Goal: Task Accomplishment & Management: Complete application form

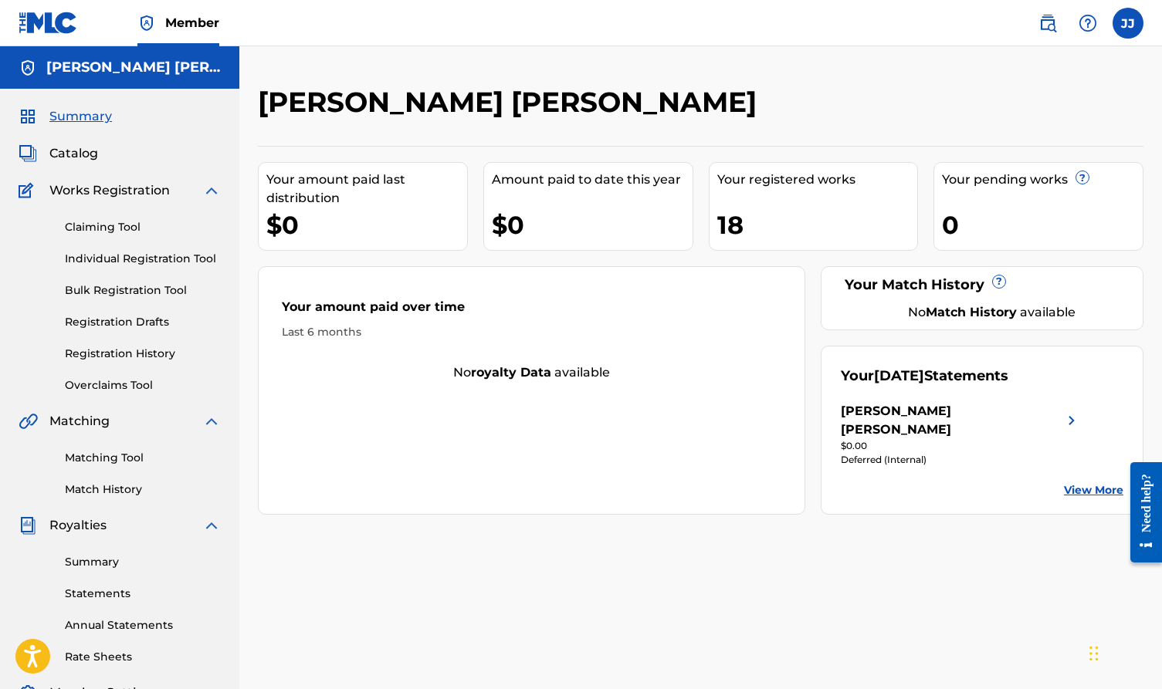
click at [53, 152] on span "Catalog" at bounding box center [73, 153] width 49 height 19
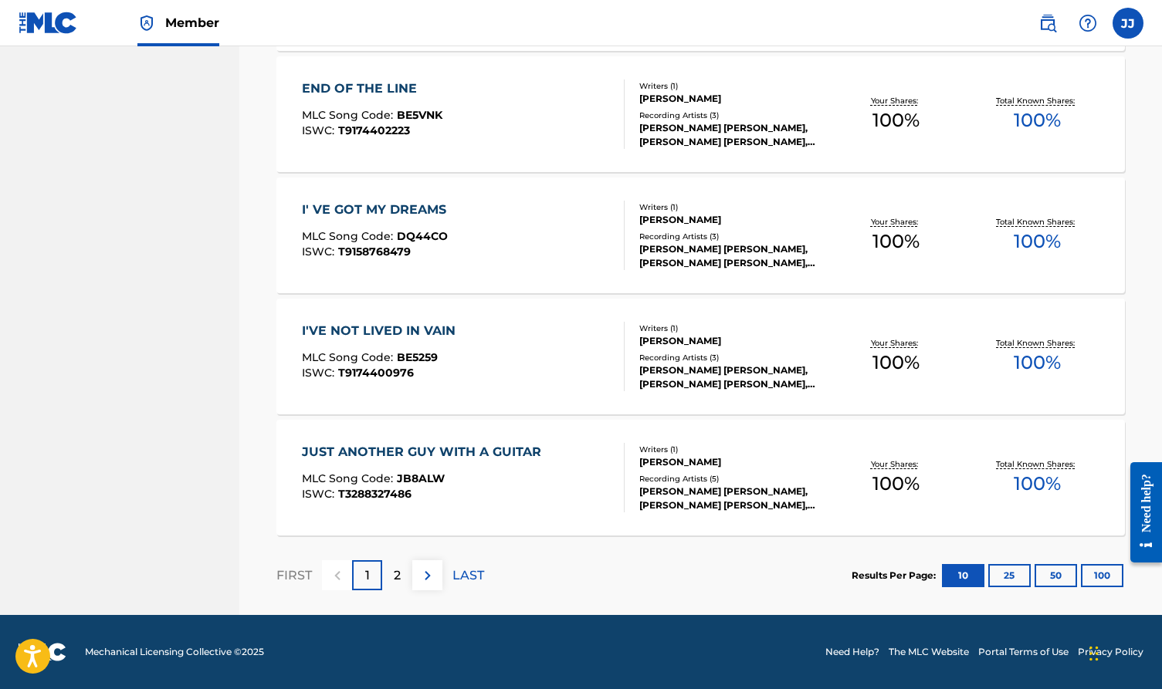
scroll to position [1116, 0]
click at [394, 581] on p "2" at bounding box center [397, 576] width 7 height 19
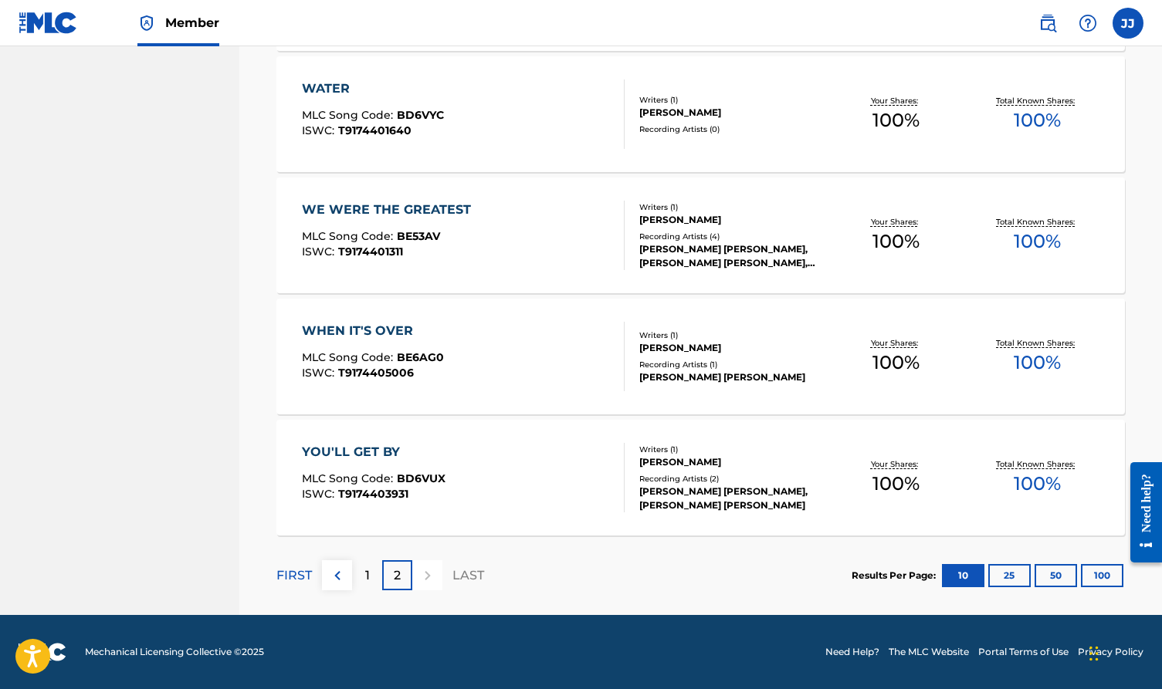
scroll to position [874, 0]
click at [356, 580] on div "1" at bounding box center [367, 575] width 30 height 30
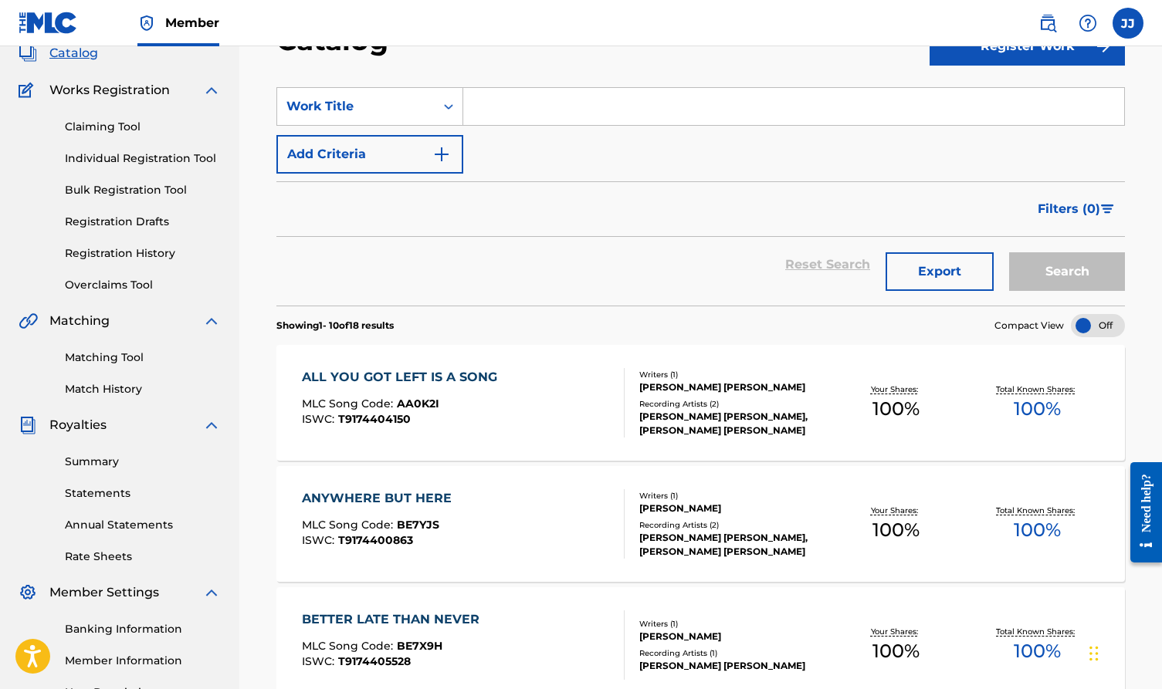
scroll to position [93, 0]
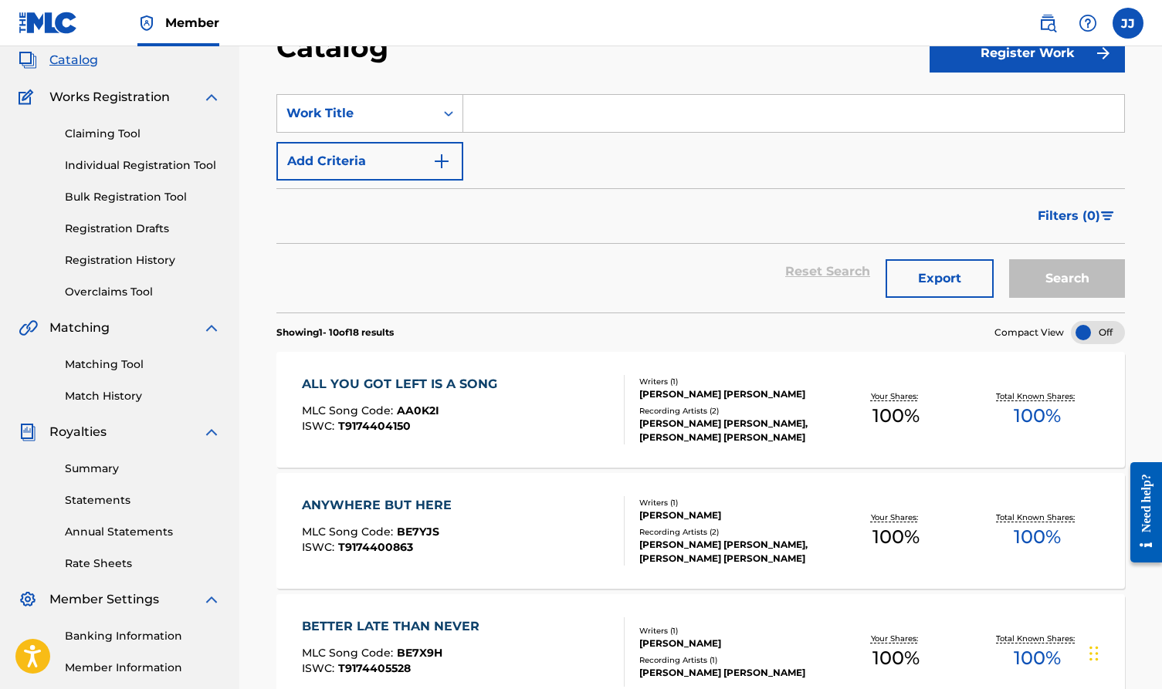
click at [142, 330] on div "Matching" at bounding box center [120, 328] width 202 height 19
click at [211, 331] on img at bounding box center [211, 328] width 19 height 19
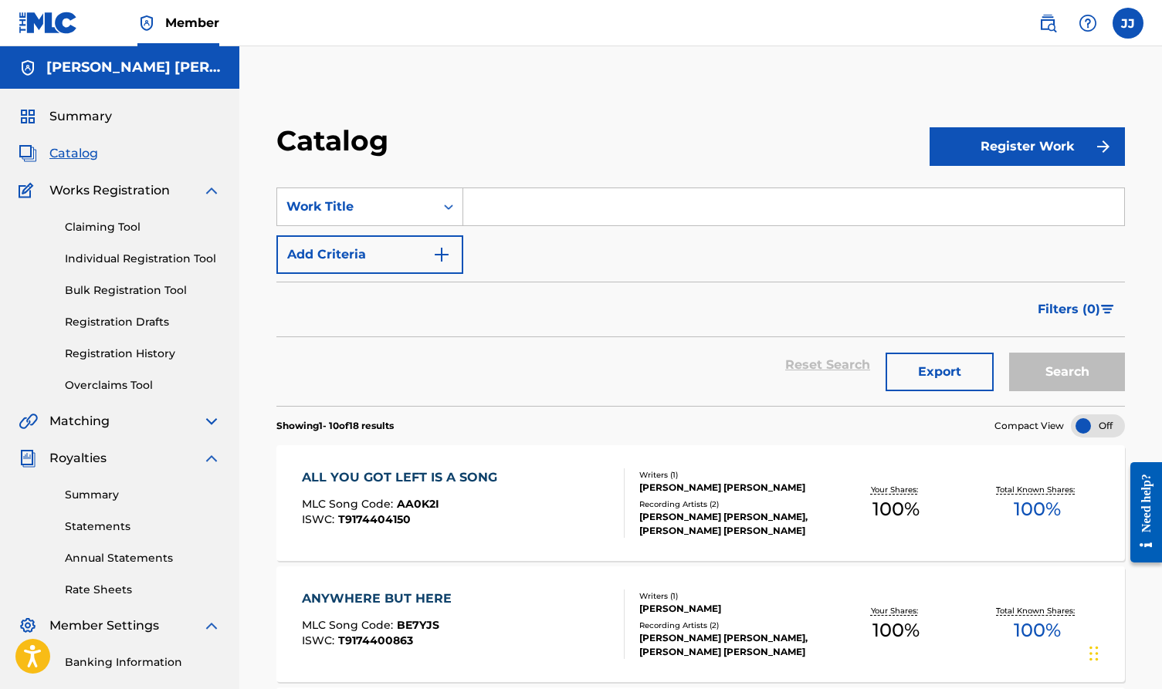
scroll to position [0, 0]
click at [59, 121] on span "Summary" at bounding box center [80, 116] width 63 height 19
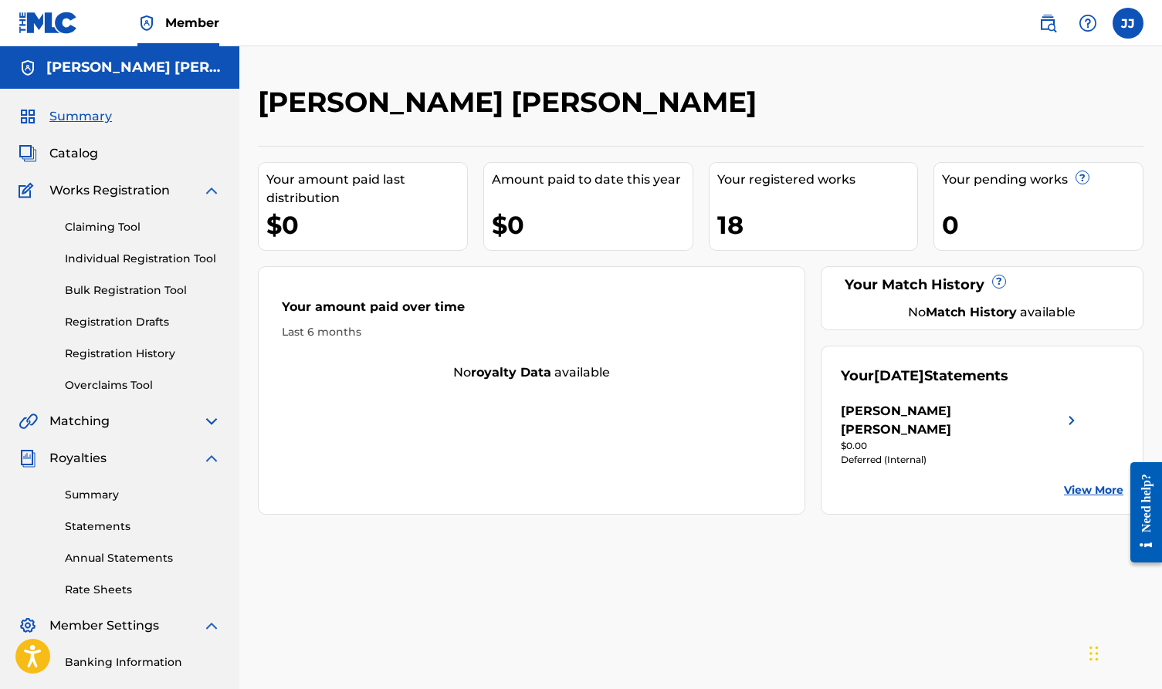
click at [1132, 26] on label at bounding box center [1127, 23] width 31 height 31
click at [1128, 23] on input "JJ [PERSON_NAME] [PERSON_NAME] [EMAIL_ADDRESS][DOMAIN_NAME] Notification Prefer…" at bounding box center [1128, 23] width 0 height 0
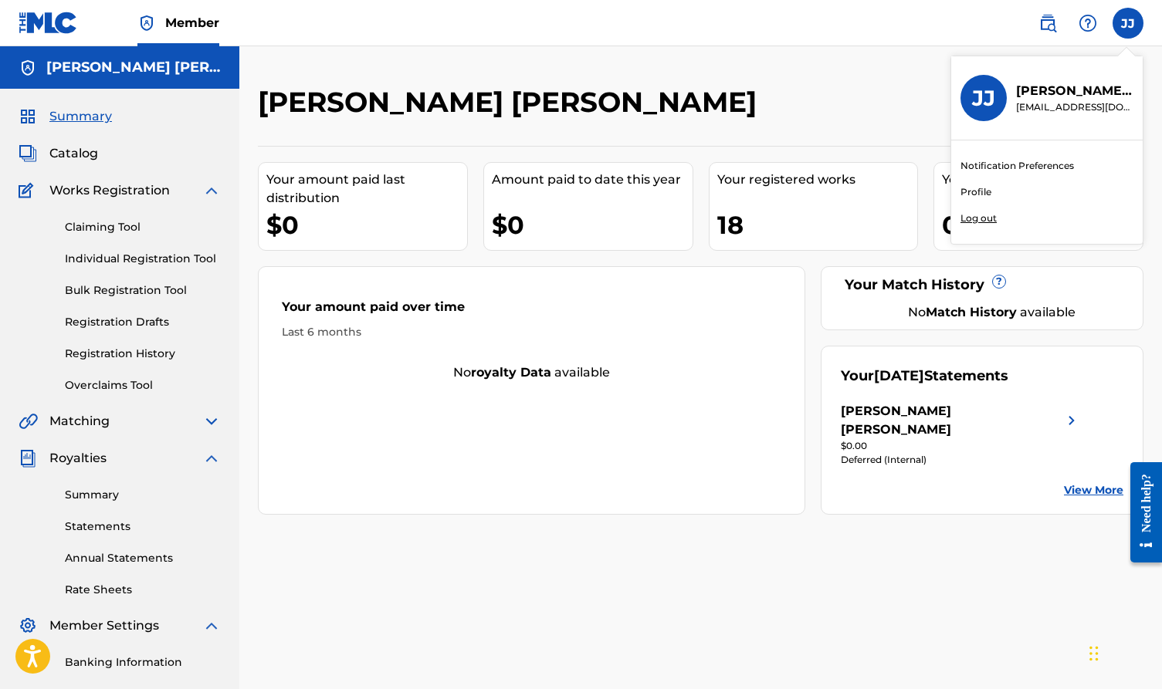
click at [978, 219] on p "Log out" at bounding box center [978, 218] width 36 height 14
click at [1128, 23] on input "JJ [PERSON_NAME] [PERSON_NAME] [EMAIL_ADDRESS][DOMAIN_NAME] Notification Prefer…" at bounding box center [1128, 23] width 0 height 0
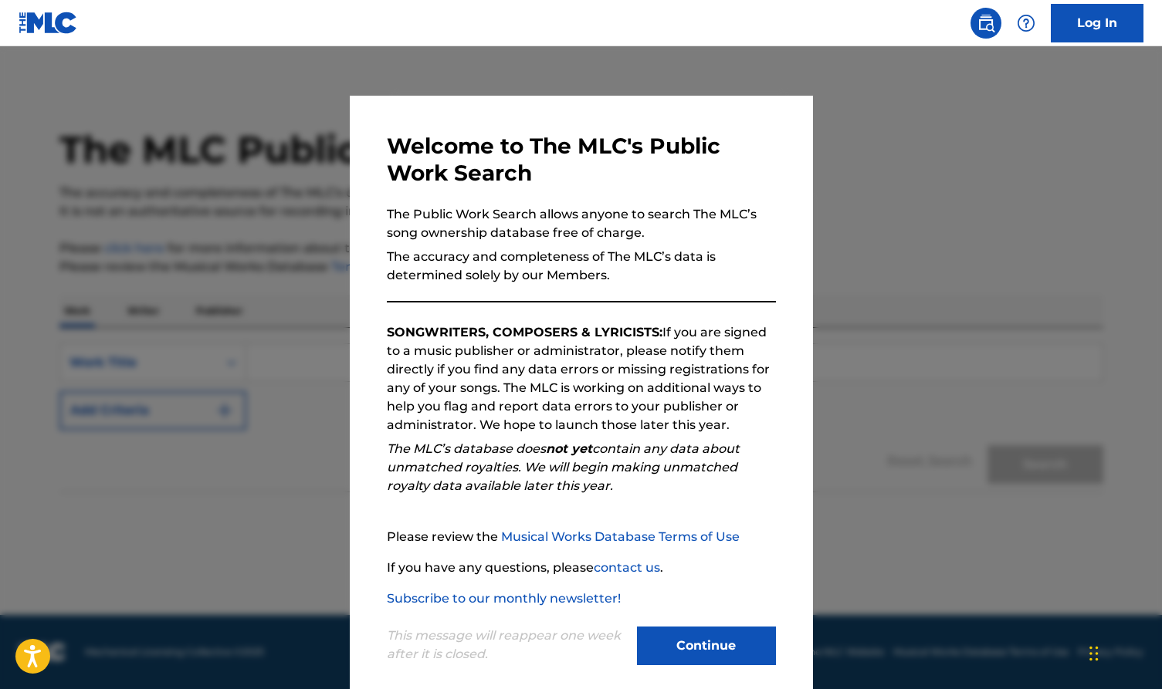
click at [689, 647] on button "Continue" at bounding box center [706, 646] width 139 height 39
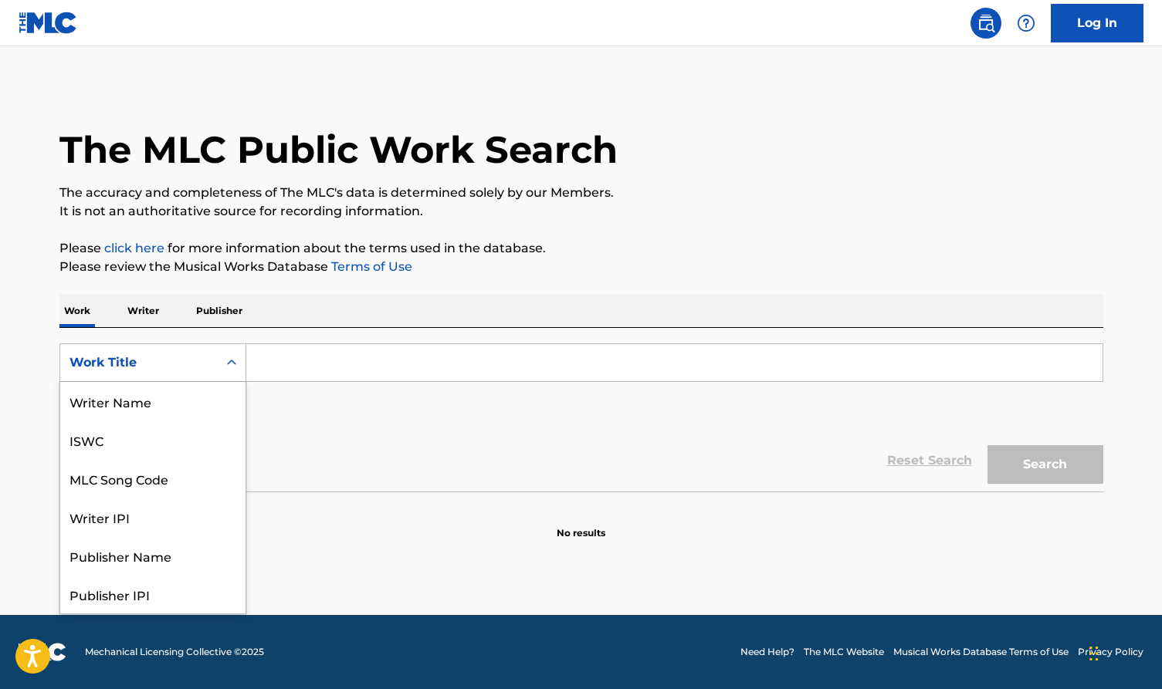
click at [85, 360] on div "Work Title" at bounding box center [138, 363] width 139 height 19
click at [90, 416] on div "MLC Song Code" at bounding box center [152, 401] width 185 height 39
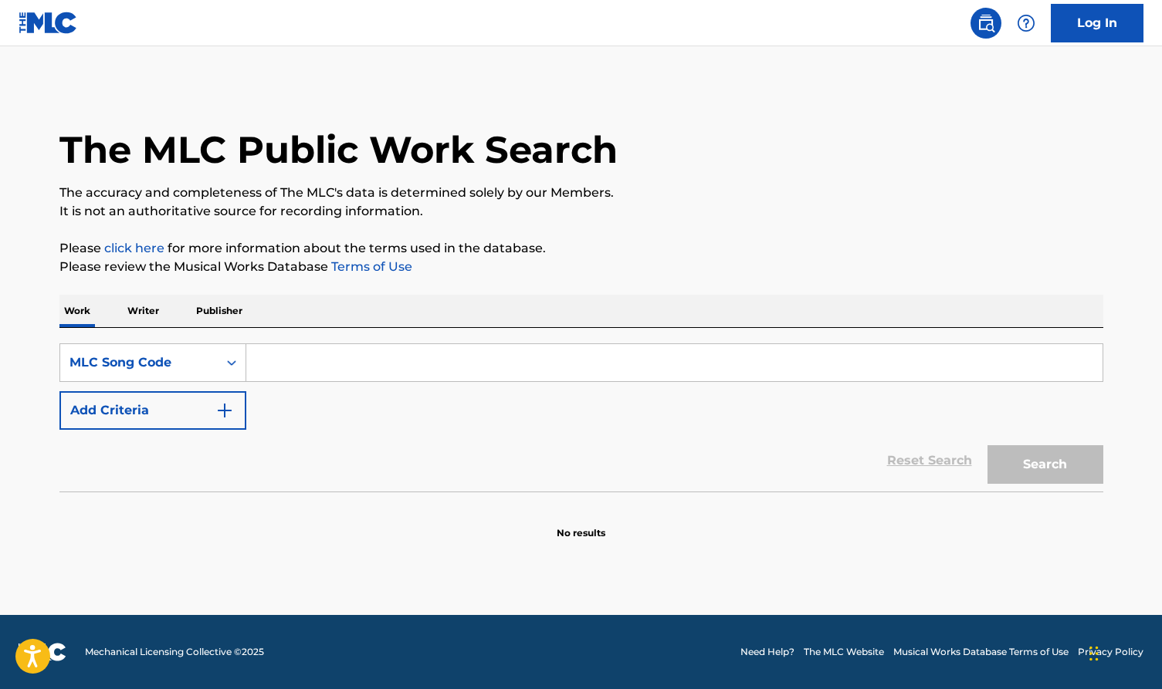
click at [296, 370] on input "Search Form" at bounding box center [674, 362] width 856 height 37
paste input "SVB7LO"
type input "SVB7LO"
click at [1043, 467] on button "Search" at bounding box center [1045, 464] width 116 height 39
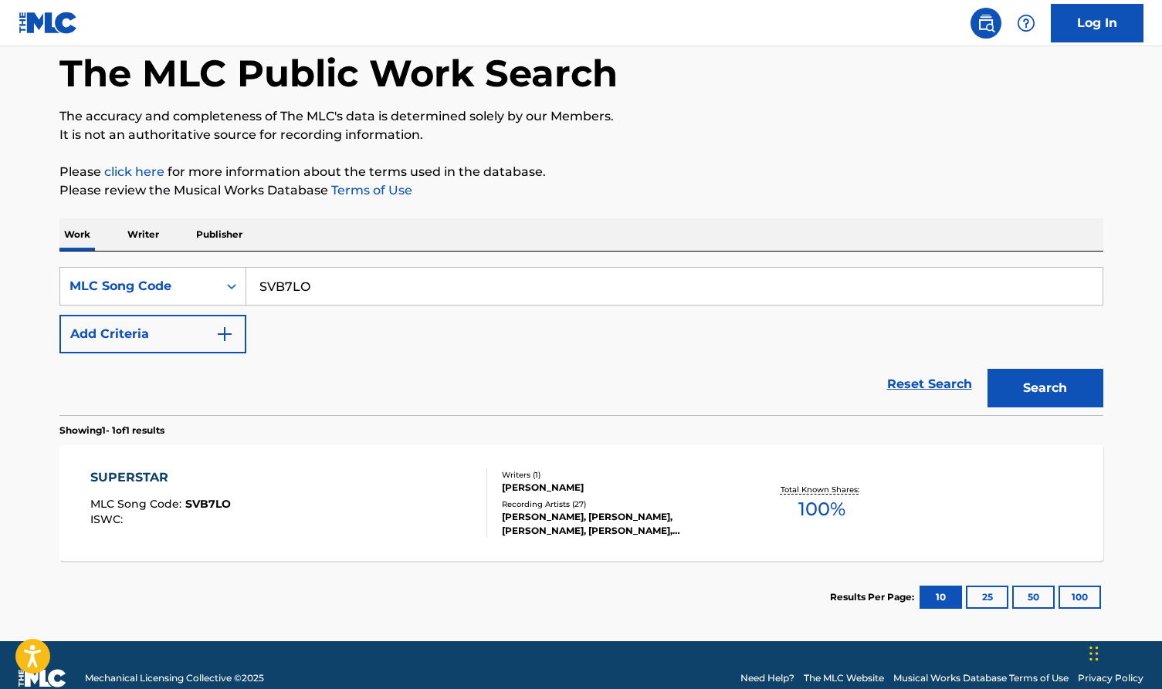
scroll to position [76, 0]
click at [120, 480] on div "SUPERSTAR" at bounding box center [160, 478] width 140 height 19
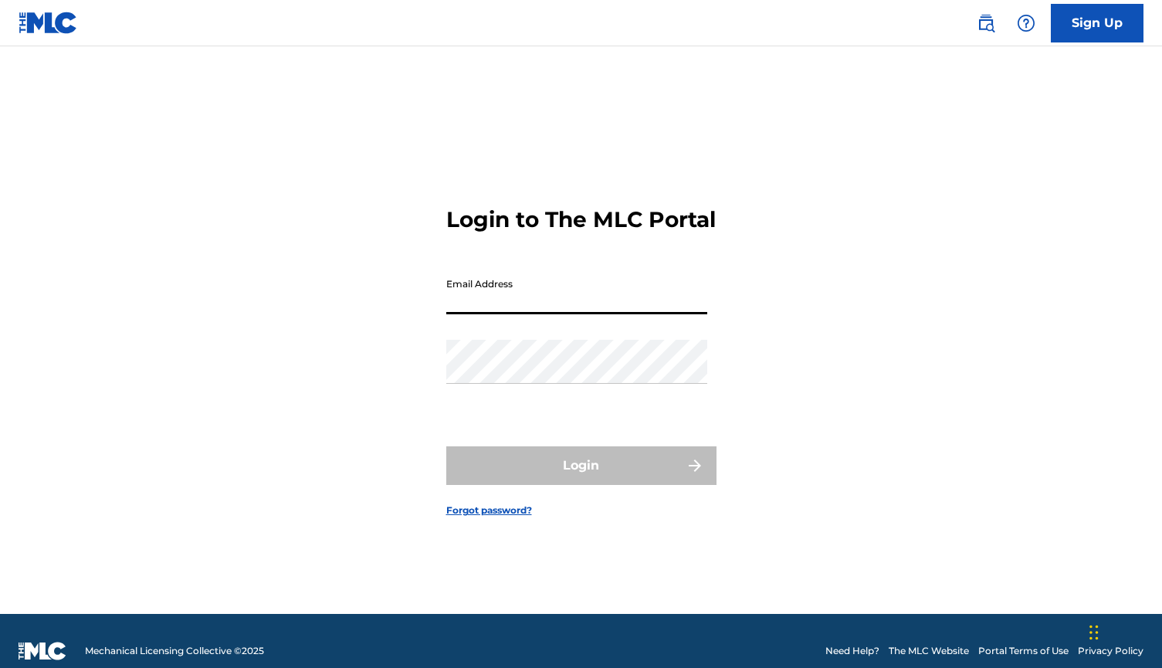
type input "jimerica1234@gmail.com"
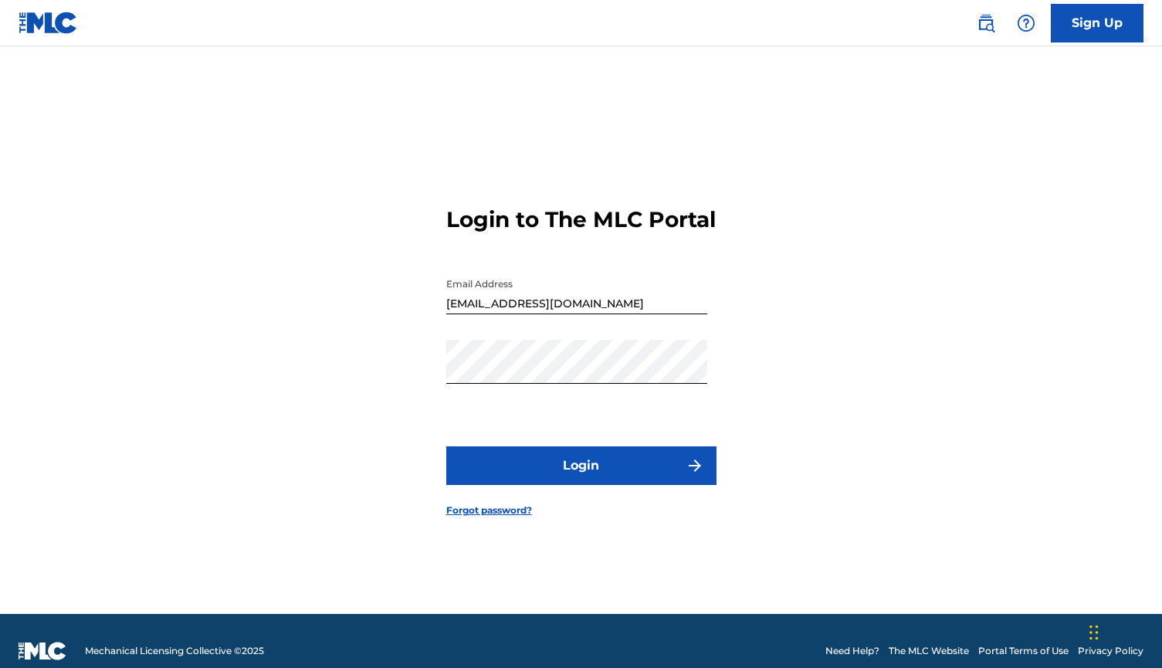
click at [575, 485] on button "Login" at bounding box center [581, 465] width 270 height 39
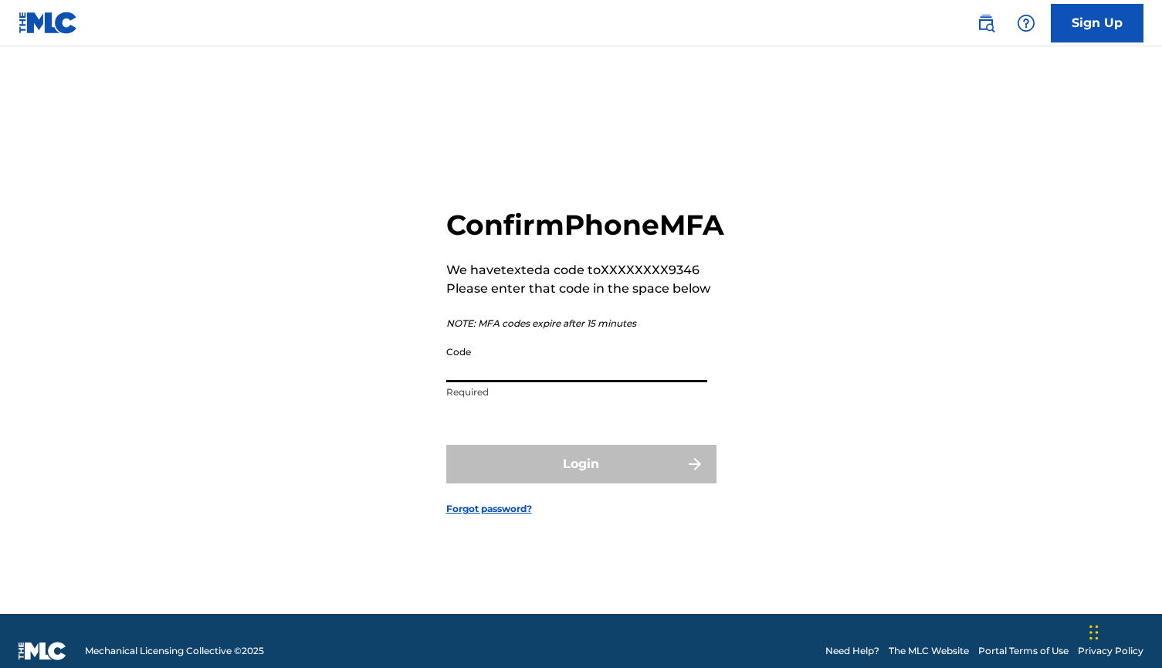
click at [482, 382] on input "Code" at bounding box center [576, 360] width 261 height 44
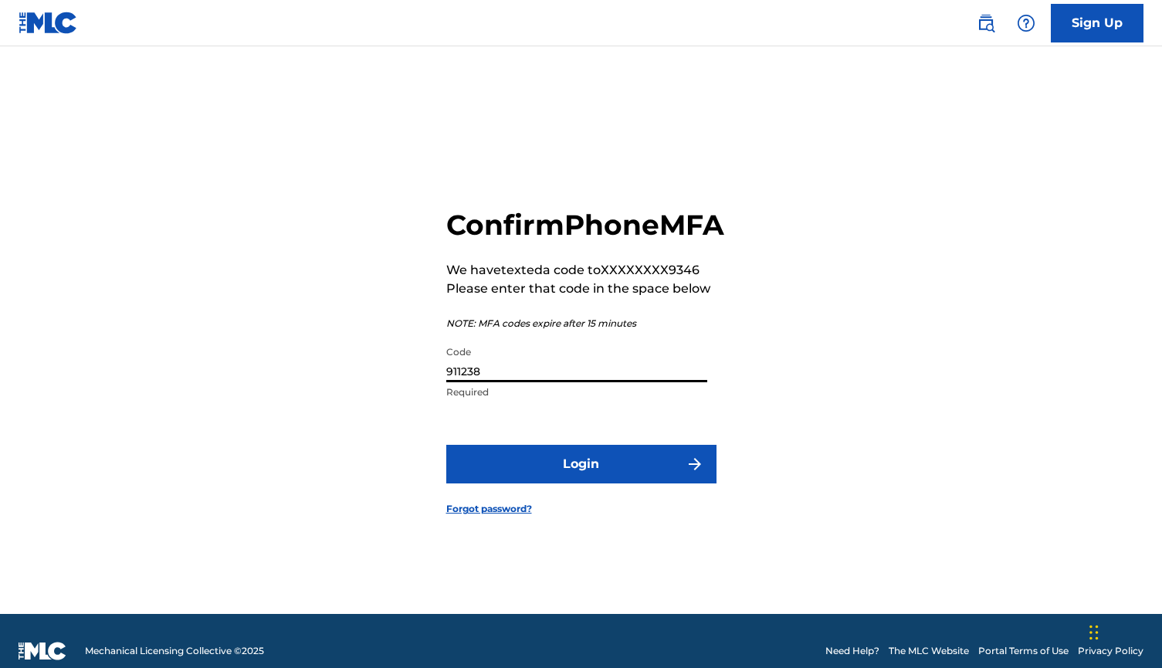
type input "911238"
click at [566, 483] on button "Login" at bounding box center [581, 464] width 270 height 39
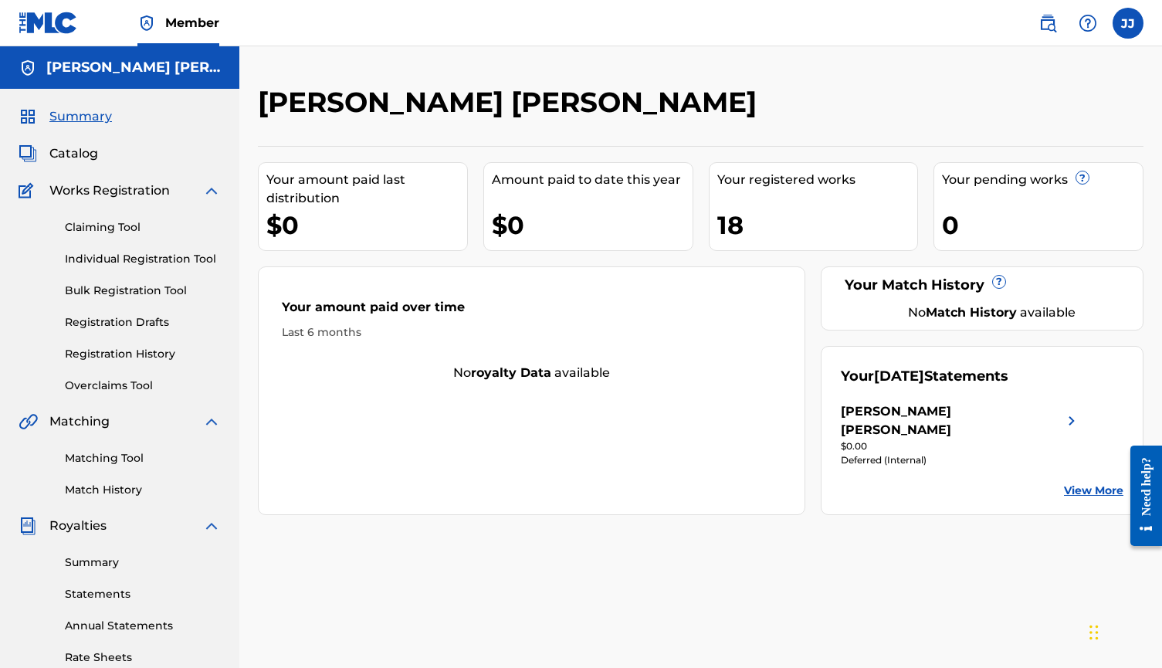
click at [117, 258] on link "Individual Registration Tool" at bounding box center [143, 259] width 156 height 16
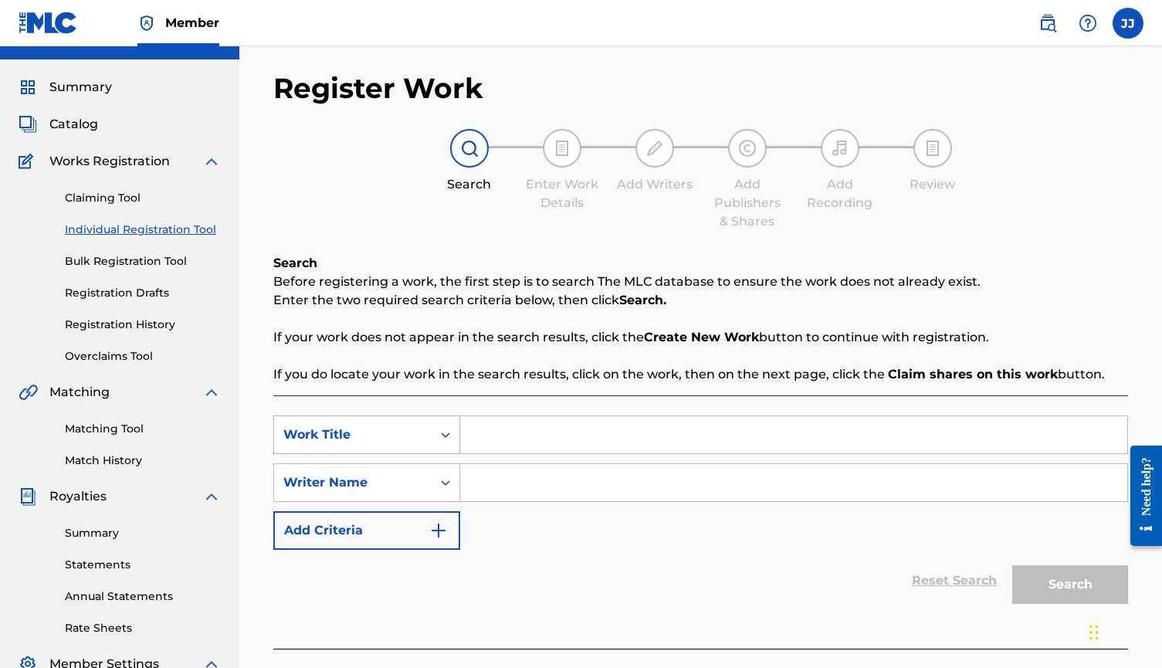
click at [331, 454] on div "Work Title" at bounding box center [366, 434] width 187 height 39
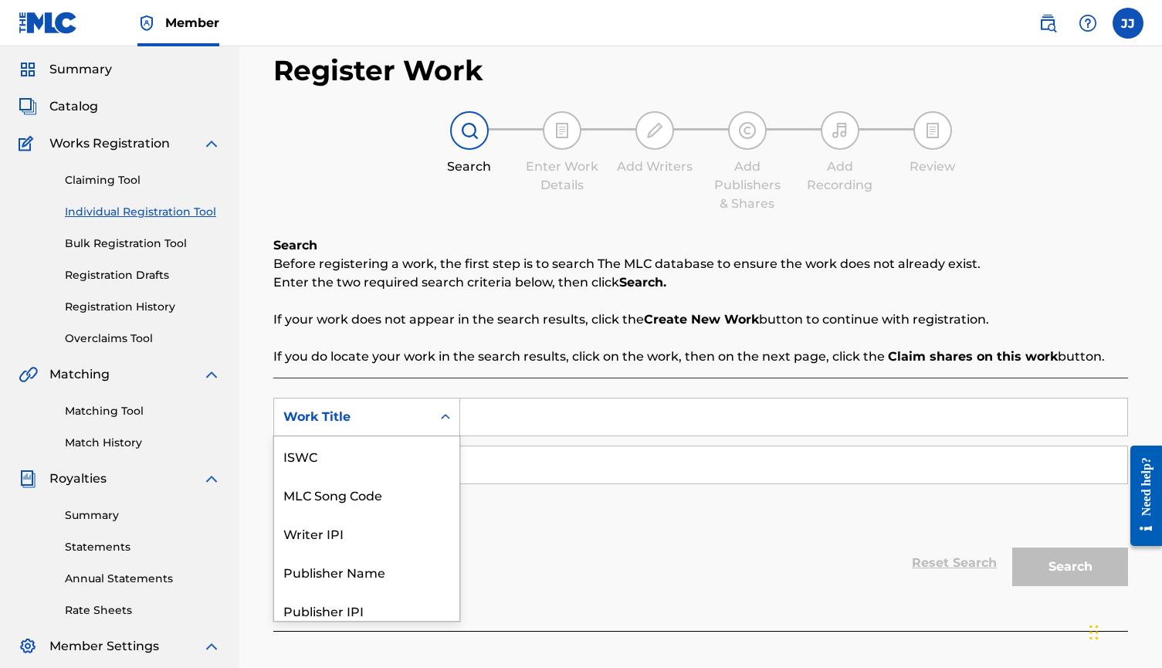
scroll to position [39, 0]
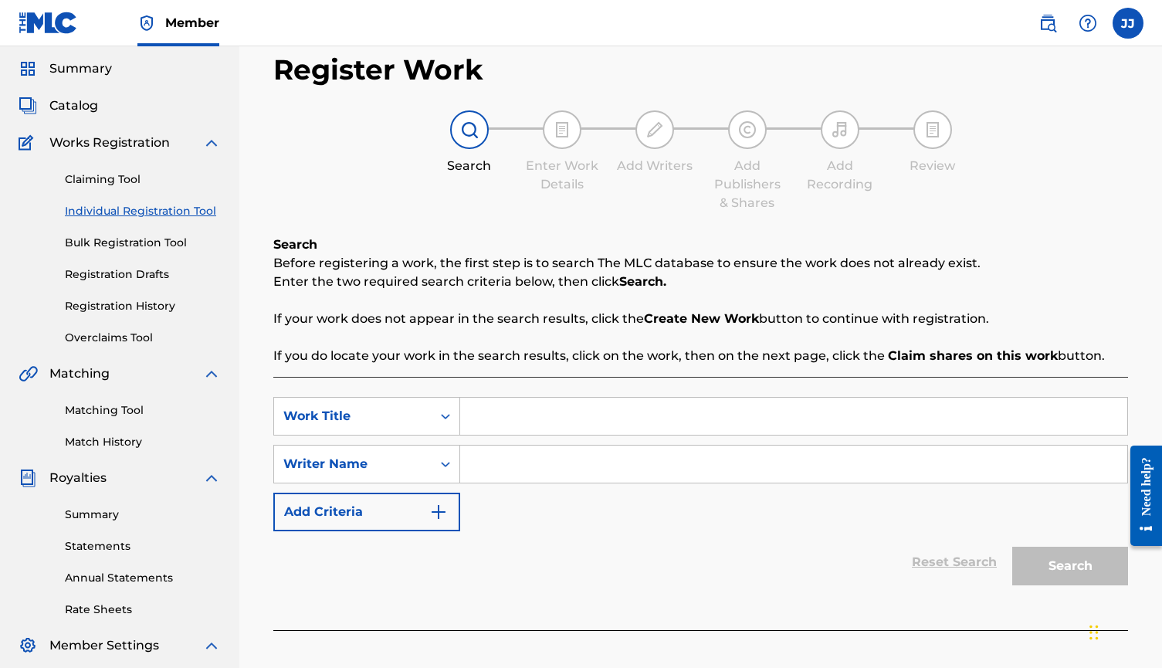
click at [519, 418] on input "Search Form" at bounding box center [793, 416] width 667 height 37
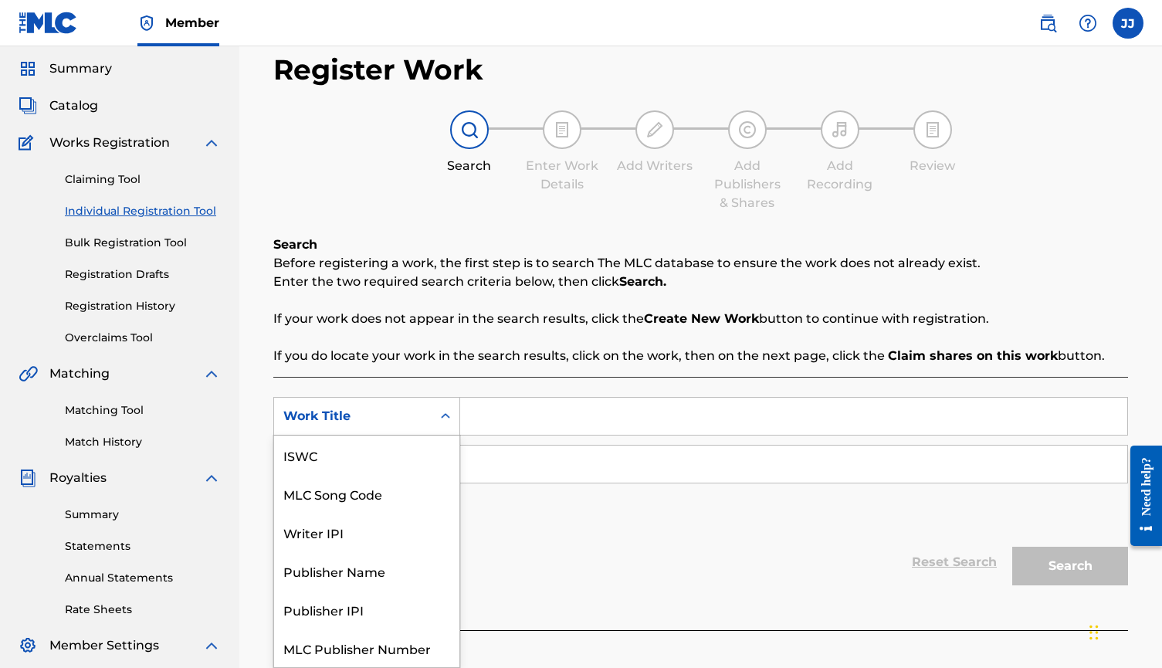
click at [323, 425] on div "Work Title" at bounding box center [352, 415] width 157 height 29
click at [310, 458] on div "ISWC" at bounding box center [366, 454] width 185 height 39
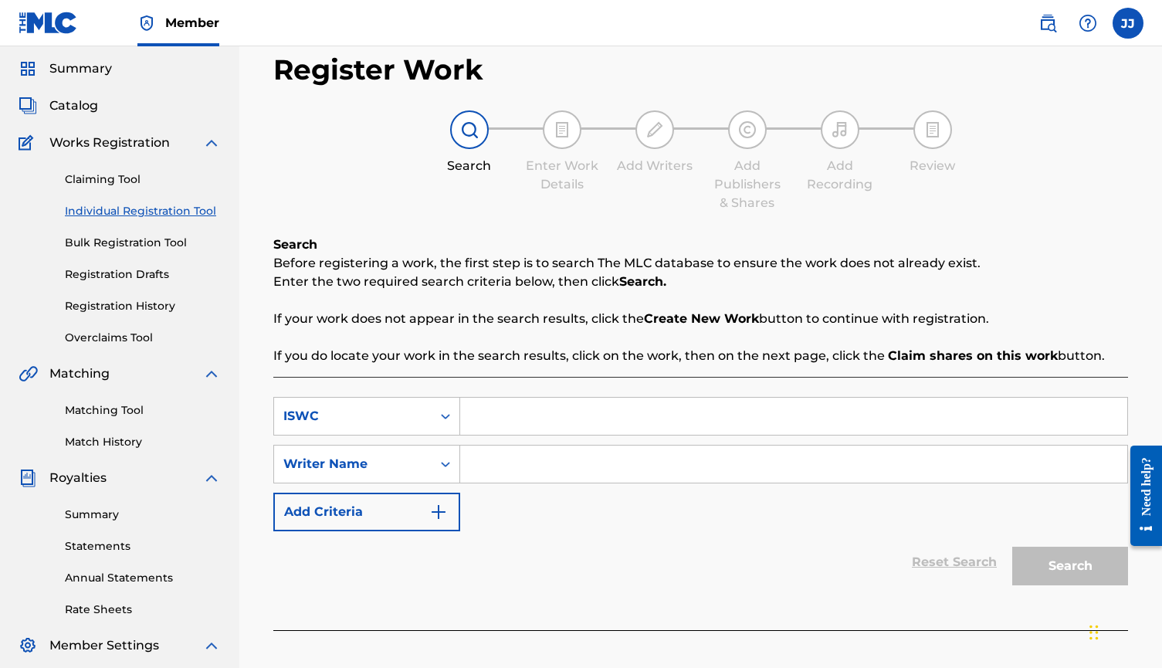
click at [493, 418] on input "Search Form" at bounding box center [793, 416] width 667 height 37
paste input "T-334.019.977-7"
type input "T-334.019.977-7"
click at [383, 475] on div "Writer Name" at bounding box center [366, 464] width 187 height 39
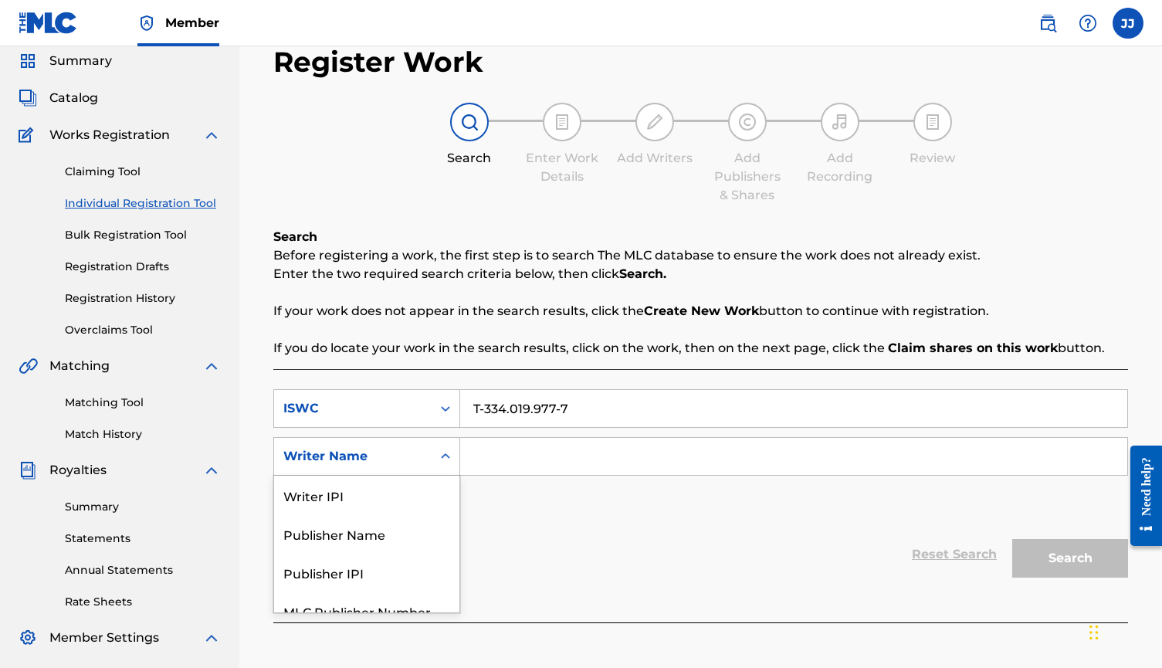
scroll to position [57, 0]
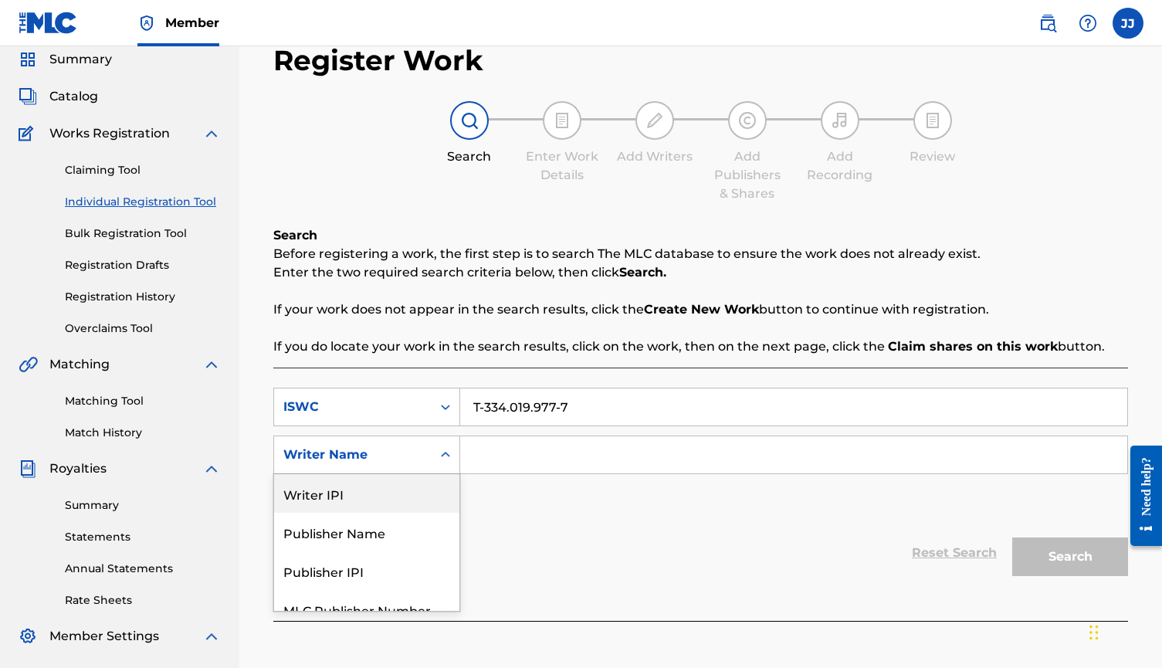
click at [306, 502] on div "Writer IPI" at bounding box center [366, 493] width 185 height 39
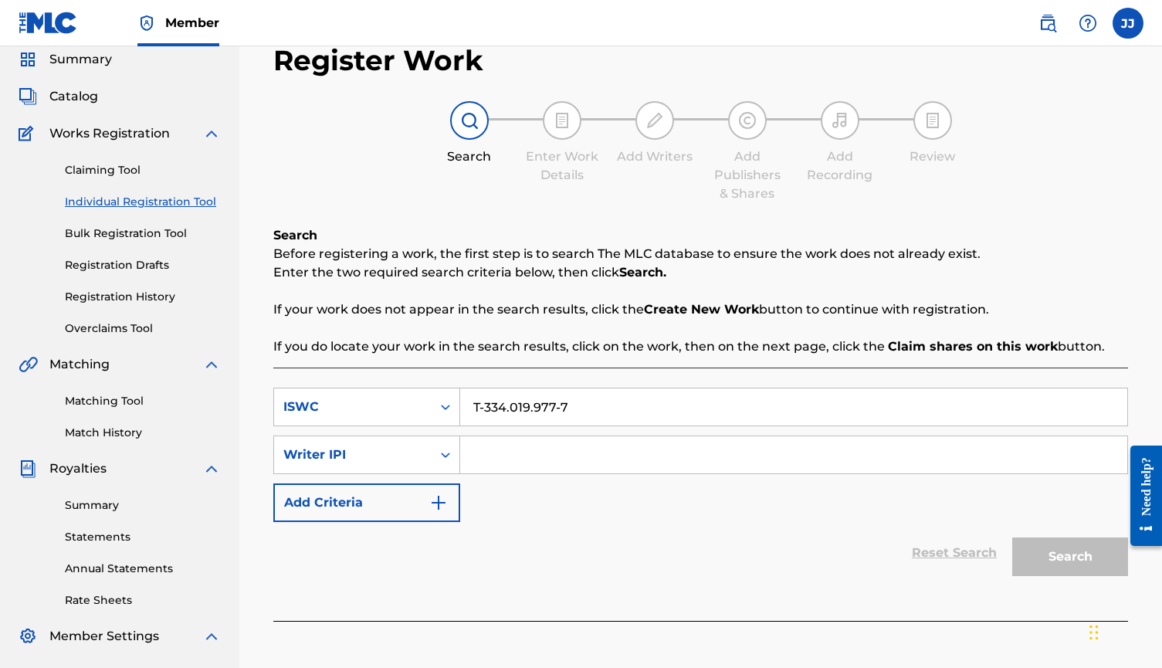
click at [496, 458] on input "Search Form" at bounding box center [793, 454] width 667 height 37
paste input "00546043563"
type input "00546043563"
click at [1061, 567] on button "Search" at bounding box center [1070, 556] width 116 height 39
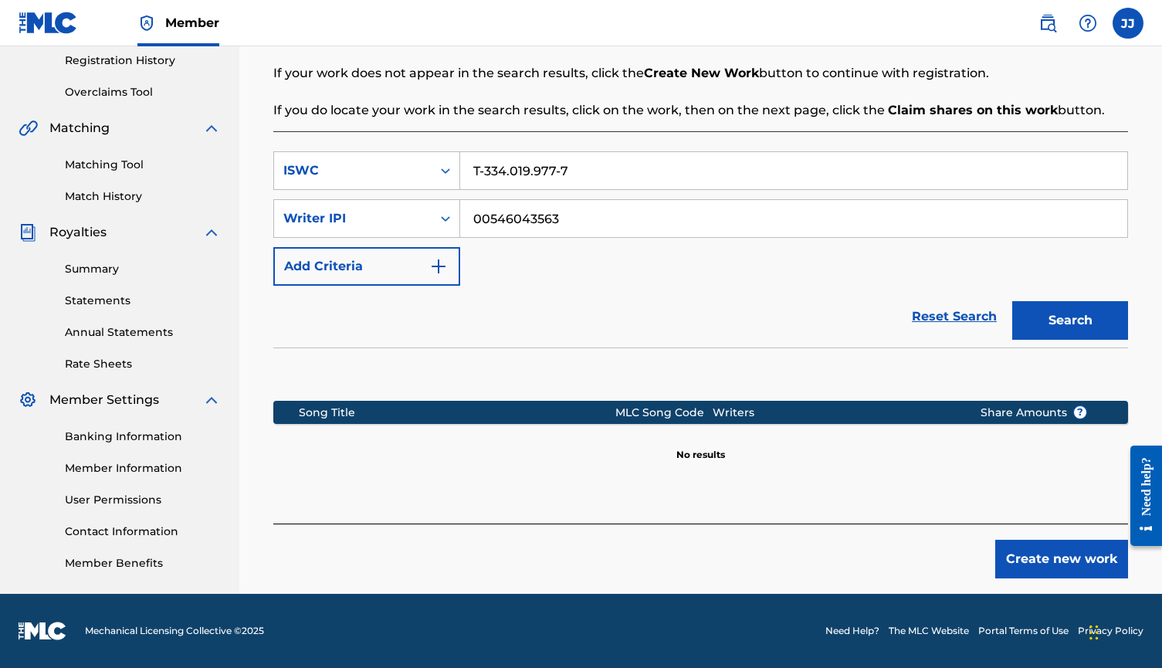
scroll to position [293, 0]
click at [1082, 564] on button "Create new work" at bounding box center [1061, 559] width 133 height 39
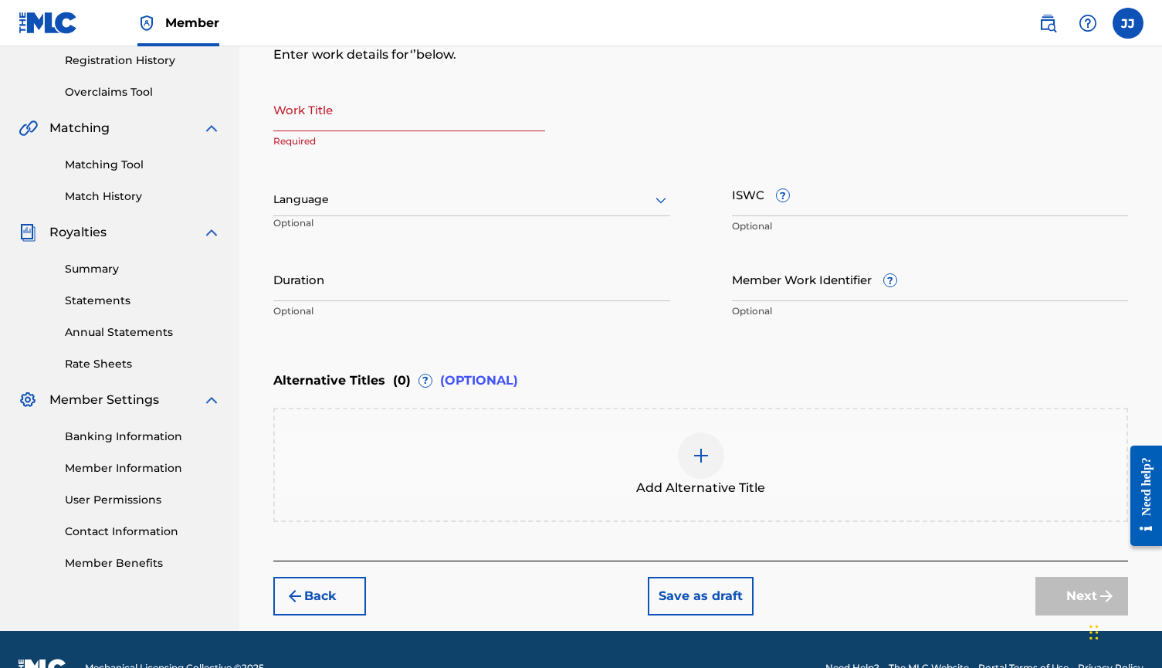
click at [307, 125] on input "Work Title" at bounding box center [409, 109] width 272 height 44
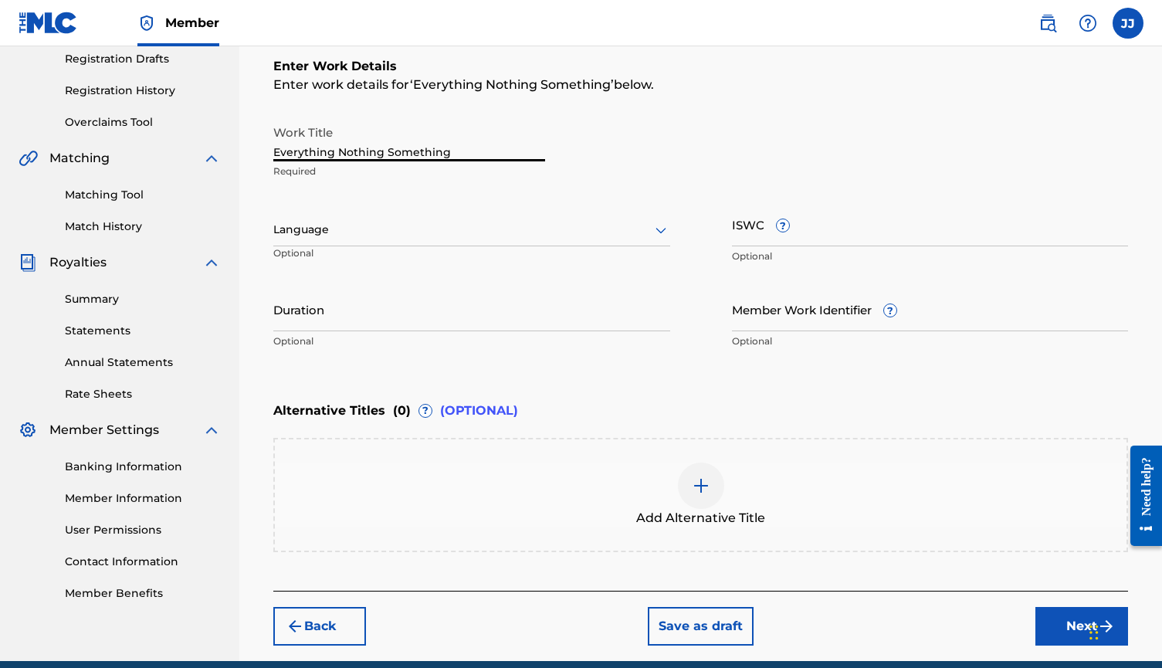
scroll to position [259, 0]
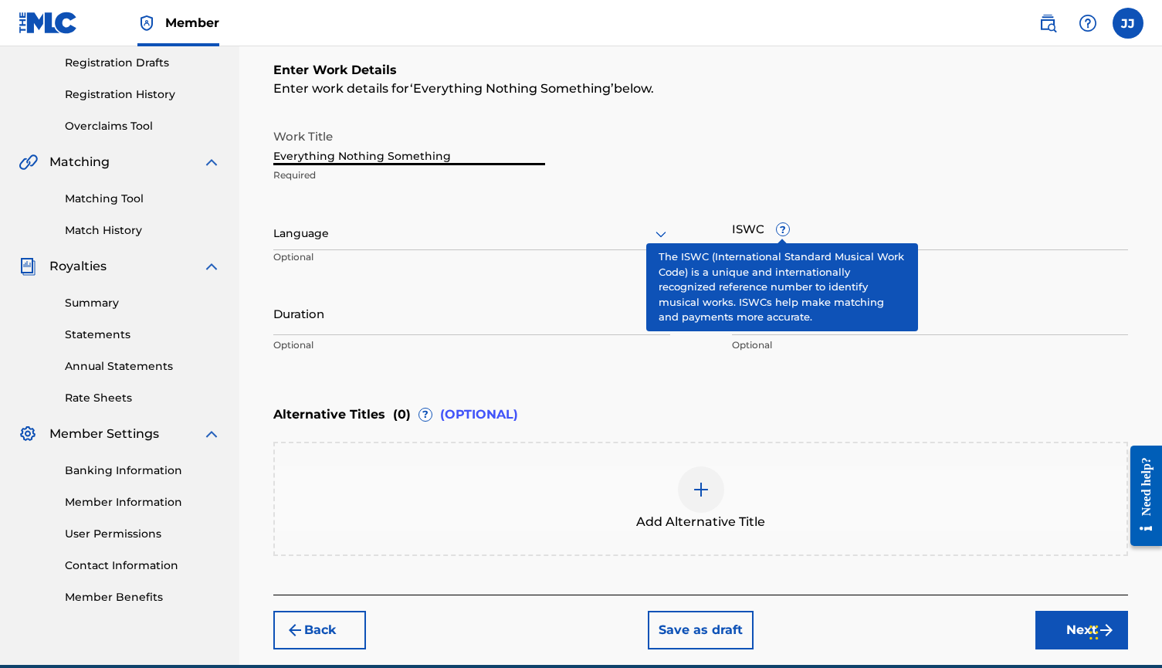
type input "Everything Nothing Something"
click at [776, 232] on span "?" at bounding box center [782, 229] width 12 height 12
click at [776, 232] on input "ISWC ?" at bounding box center [930, 228] width 397 height 44
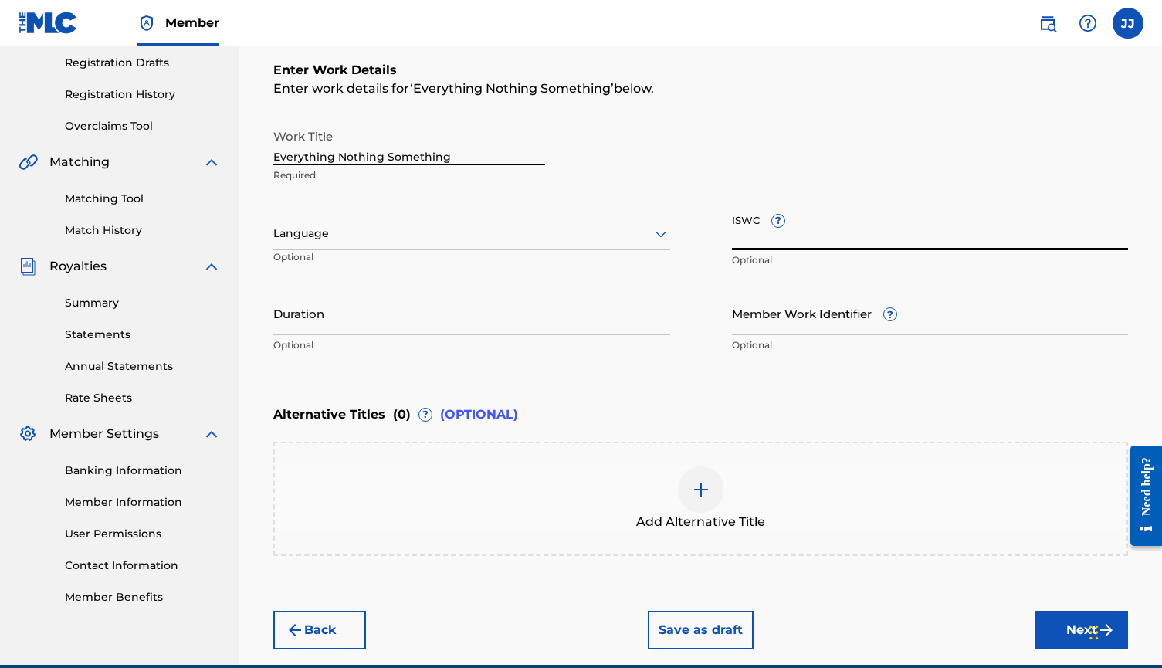
paste input "00546043563"
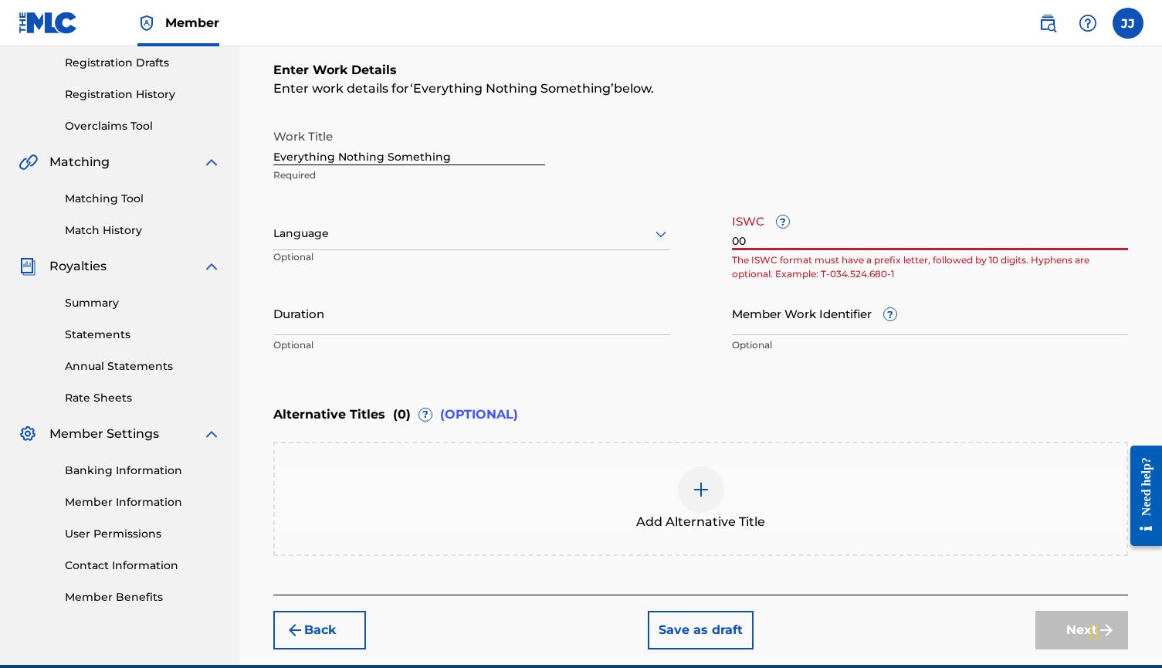
type input "0"
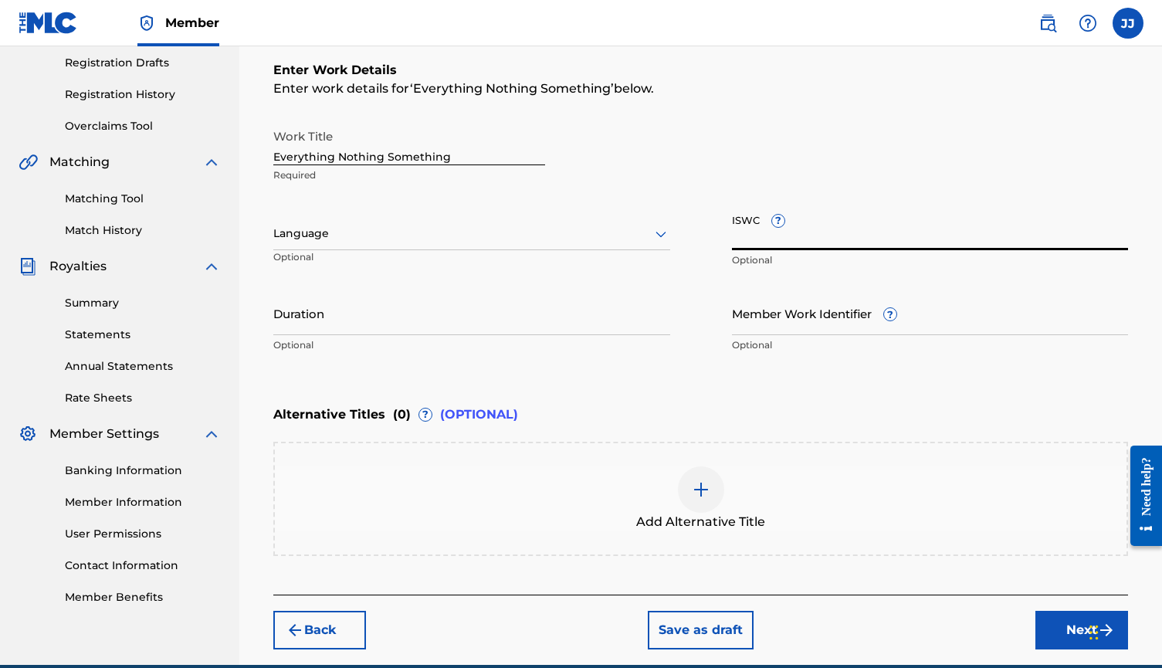
paste input "T-334.019.977-7"
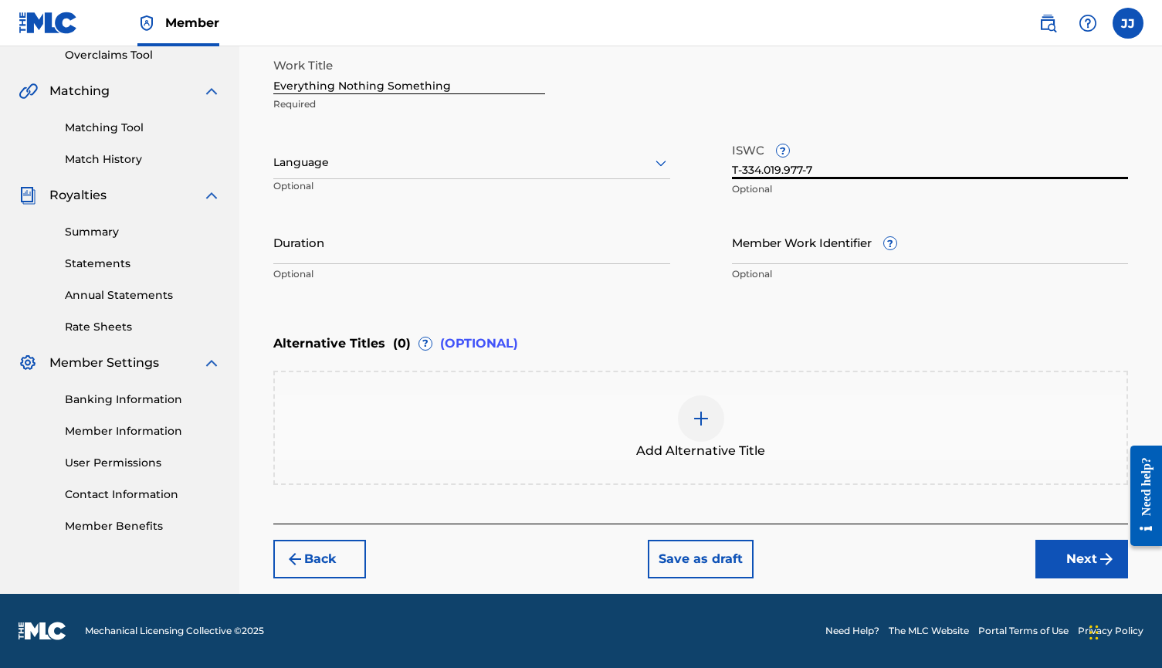
scroll to position [330, 0]
type input "T-334.019.977-7"
click at [1078, 557] on button "Next" at bounding box center [1081, 559] width 93 height 39
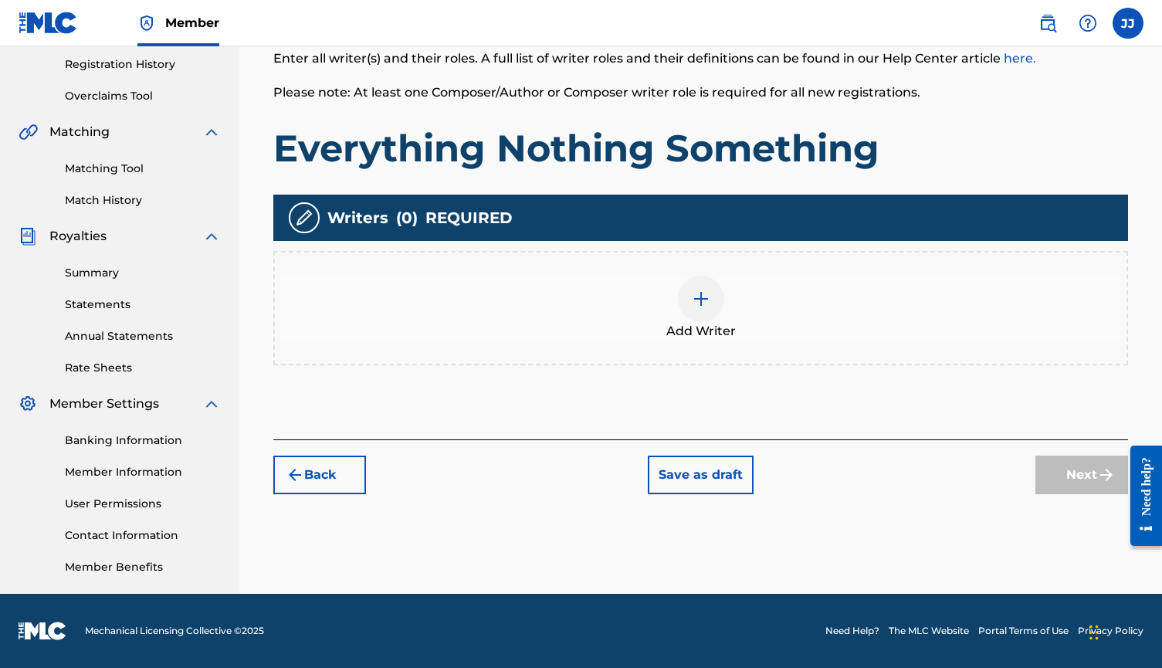
click at [702, 307] on img at bounding box center [701, 298] width 19 height 19
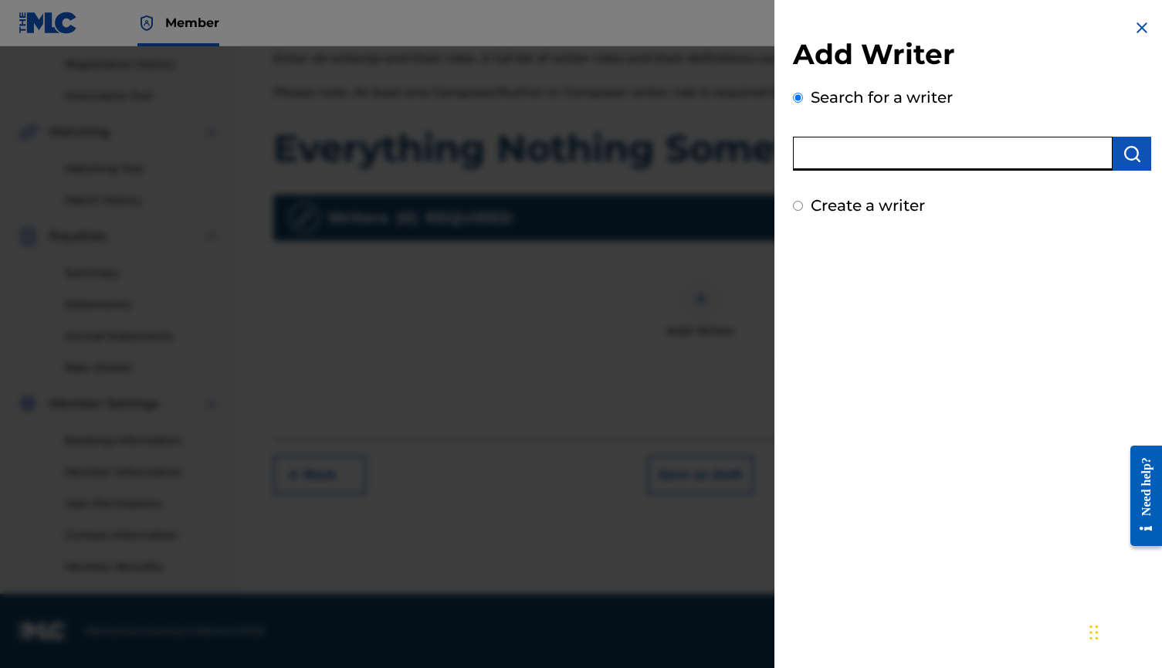
click at [934, 155] on input "text" at bounding box center [953, 154] width 320 height 34
paste input "00546043563"
type input "00546043563"
click at [1135, 160] on button "submit" at bounding box center [1131, 154] width 39 height 34
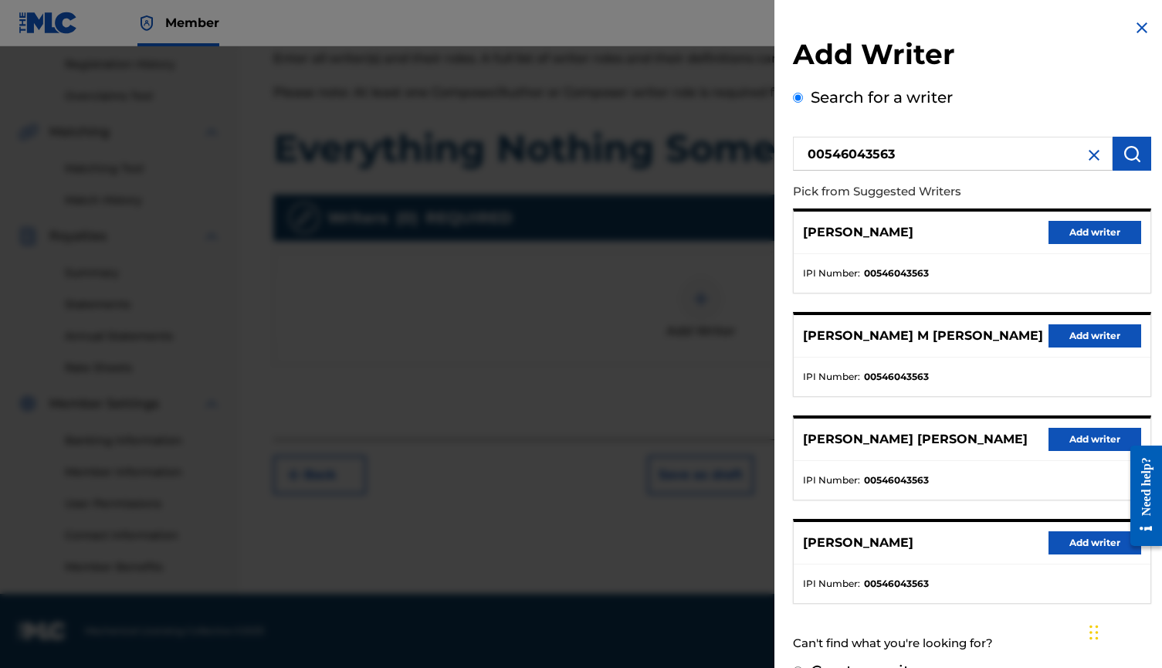
click at [1099, 234] on button "Add writer" at bounding box center [1094, 232] width 93 height 23
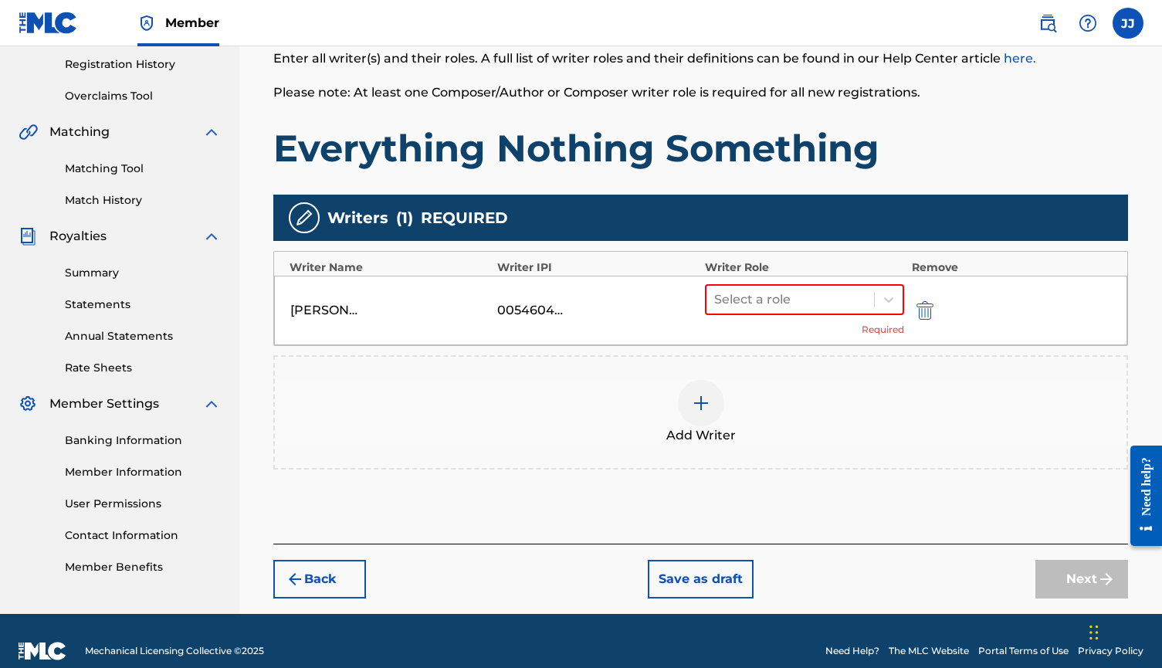
click at [794, 304] on div at bounding box center [790, 300] width 152 height 22
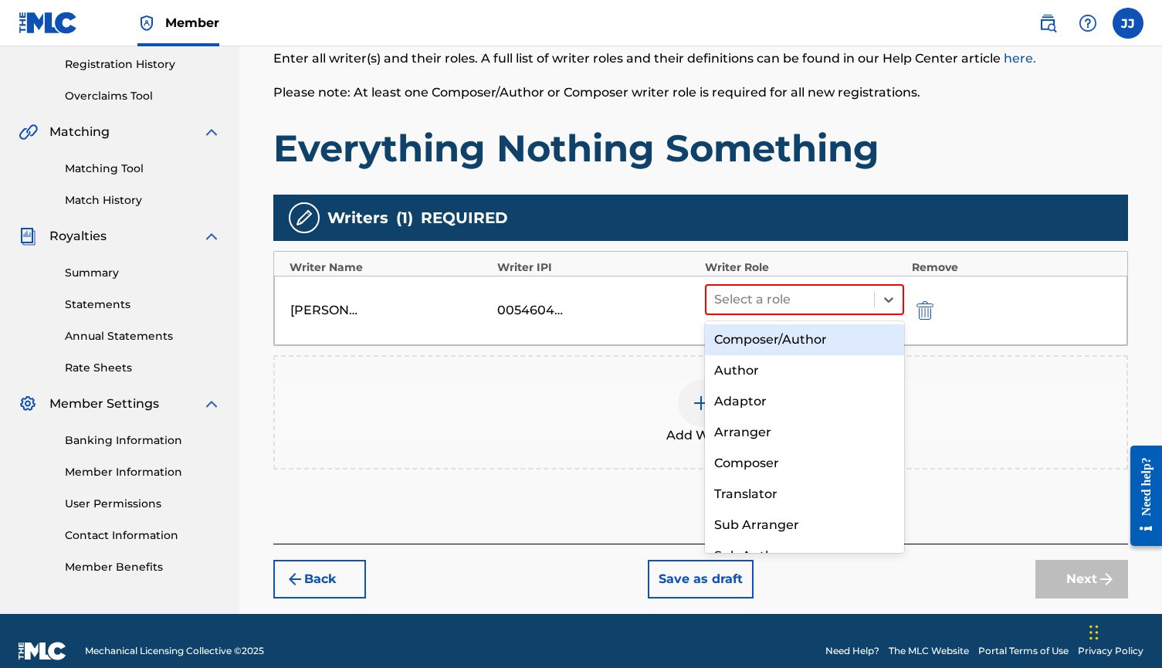
click at [807, 337] on div "Composer/Author" at bounding box center [804, 339] width 199 height 31
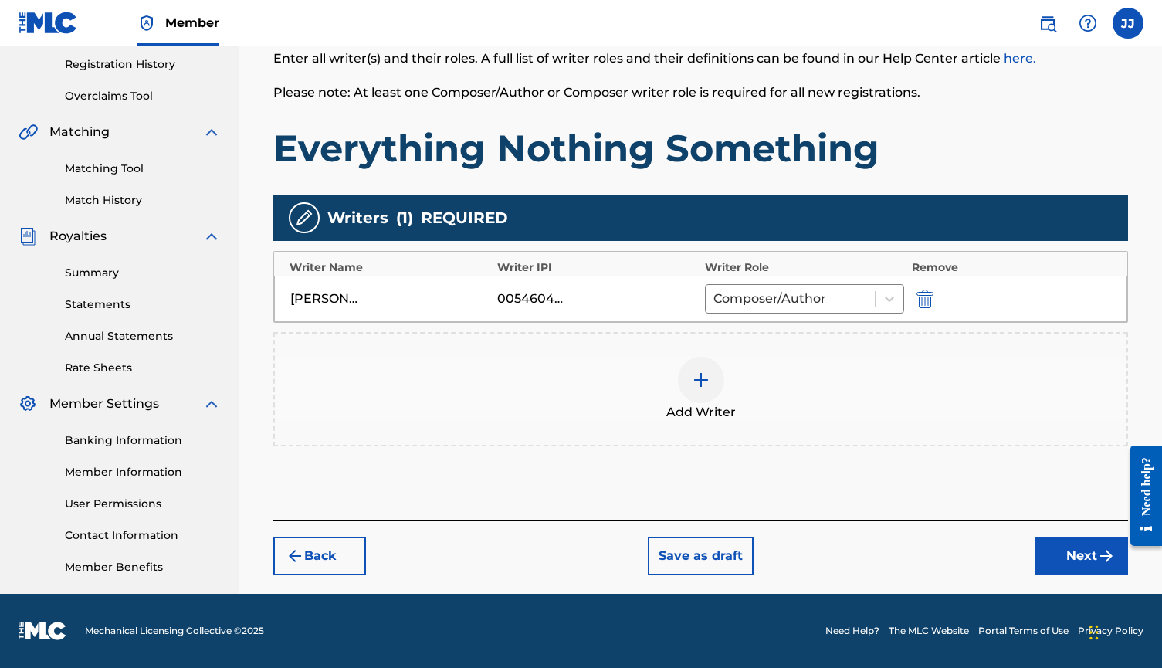
click at [1084, 565] on button "Next" at bounding box center [1081, 555] width 93 height 39
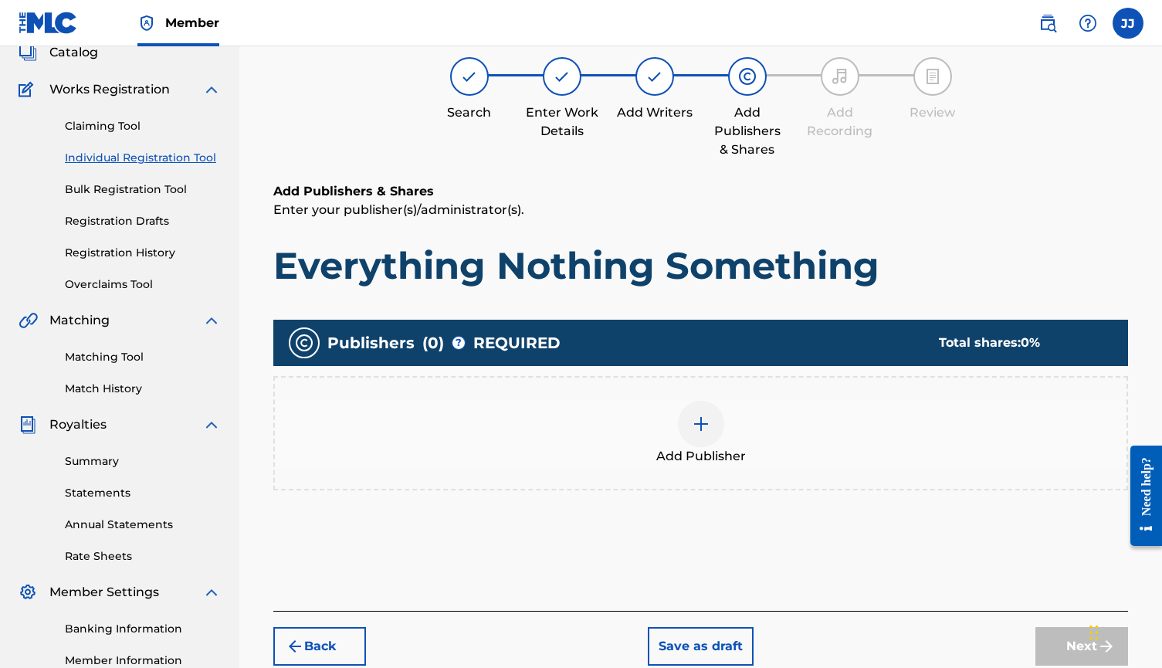
scroll to position [69, 0]
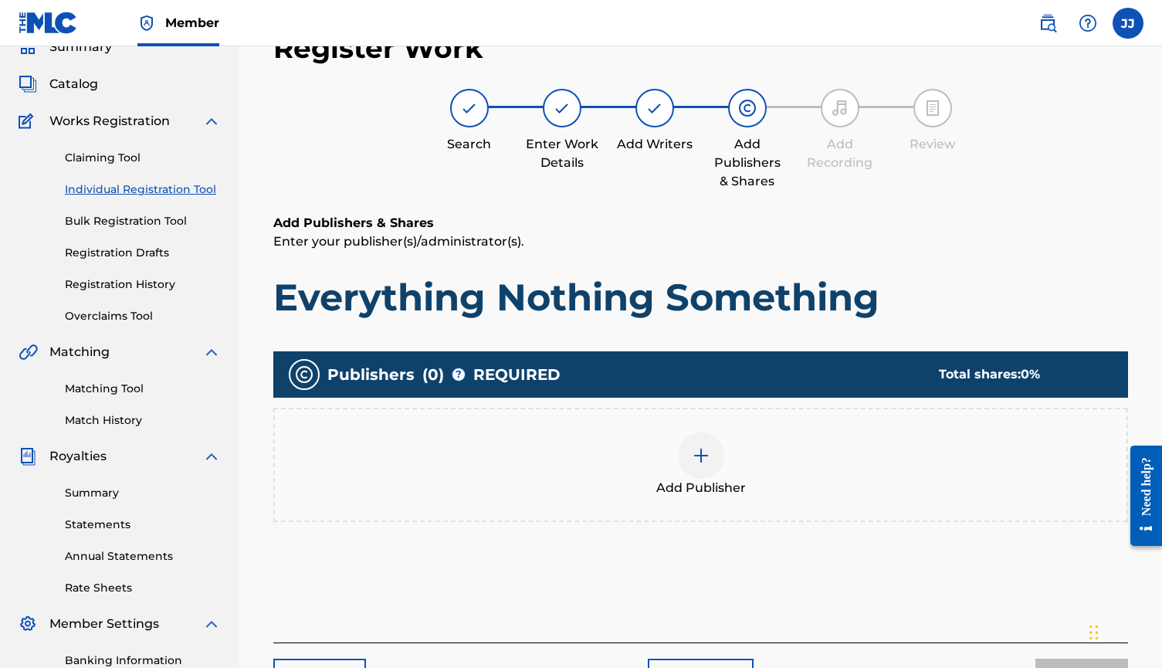
click at [703, 458] on img at bounding box center [701, 455] width 19 height 19
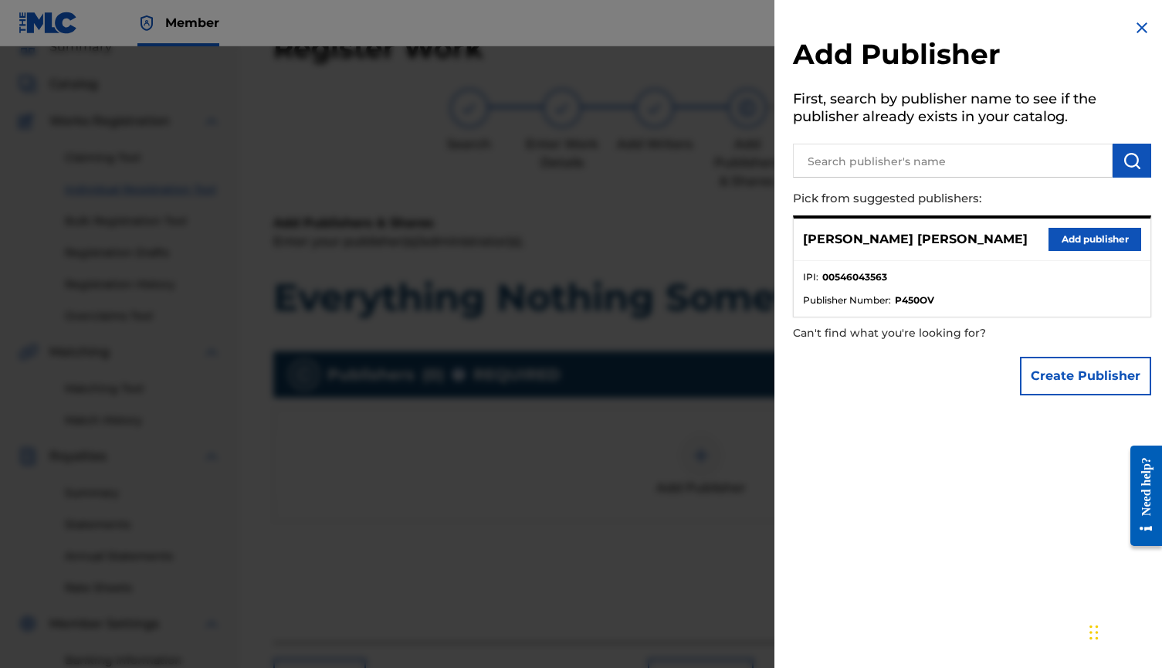
click at [1108, 242] on button "Add publisher" at bounding box center [1094, 239] width 93 height 23
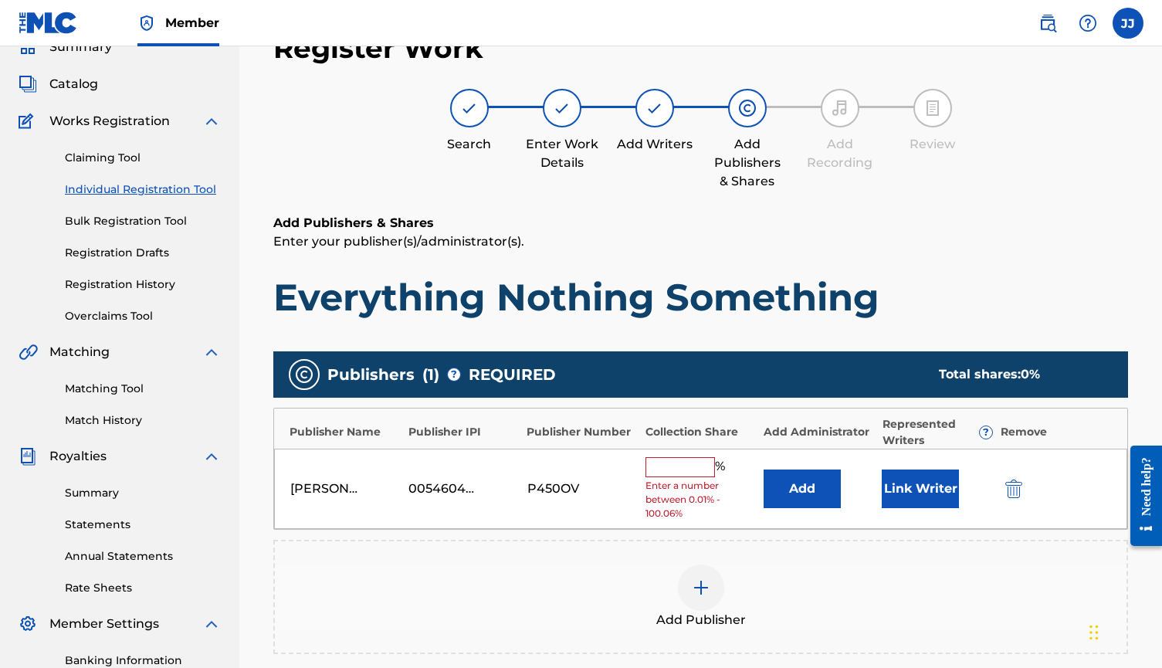
click at [696, 474] on div "%" at bounding box center [686, 467] width 83 height 20
click at [688, 467] on input "text" at bounding box center [679, 467] width 69 height 20
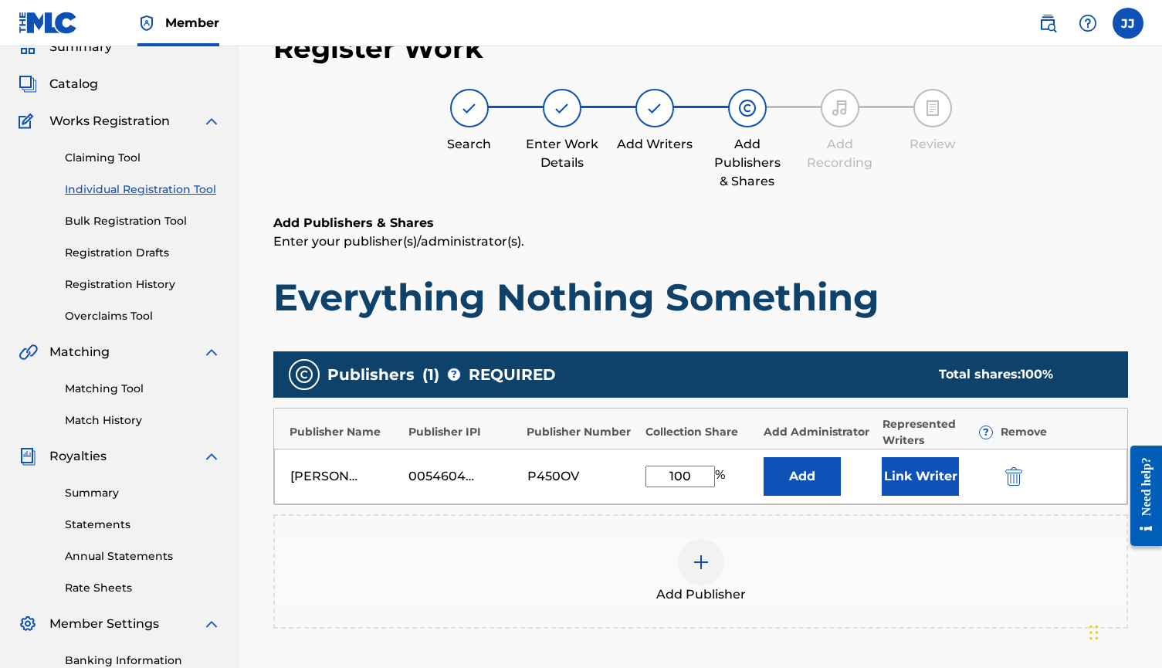
type input "100"
click at [921, 482] on button "Link Writer" at bounding box center [919, 476] width 77 height 39
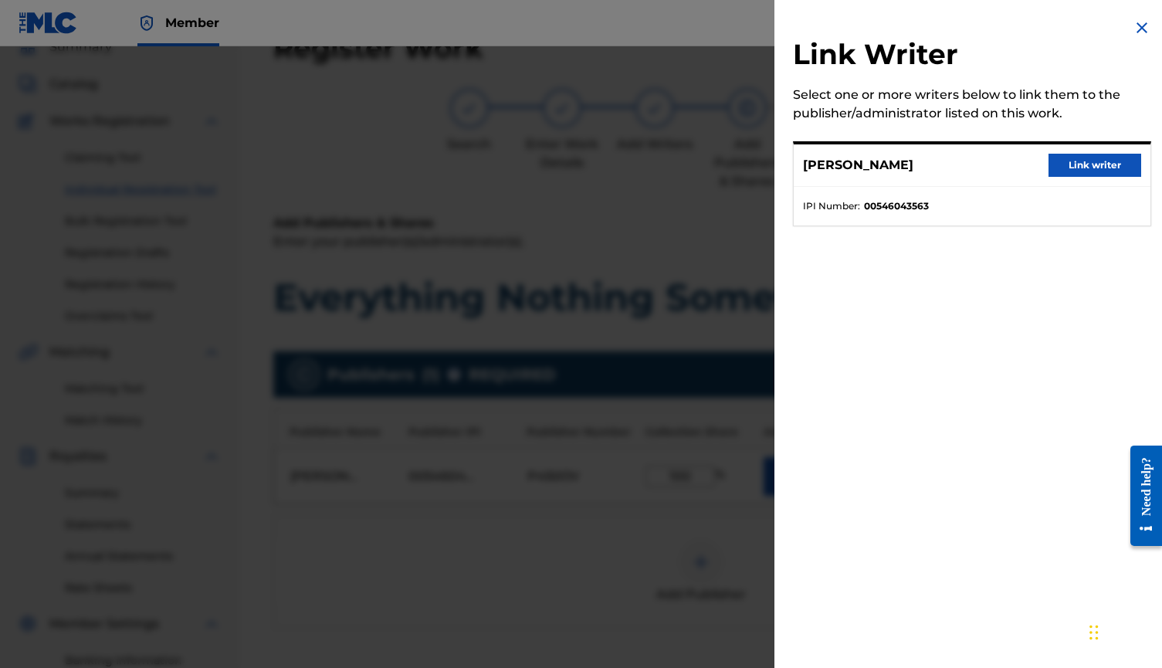
click at [1108, 167] on button "Link writer" at bounding box center [1094, 165] width 93 height 23
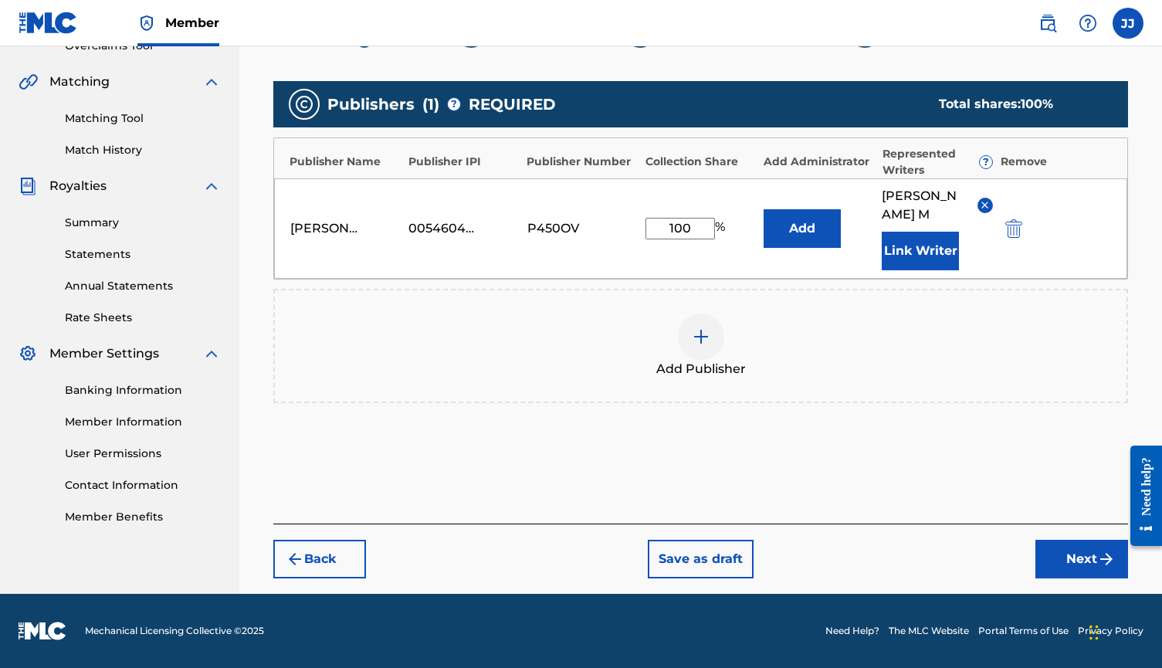
scroll to position [340, 0]
click at [1085, 557] on button "Next" at bounding box center [1081, 559] width 93 height 39
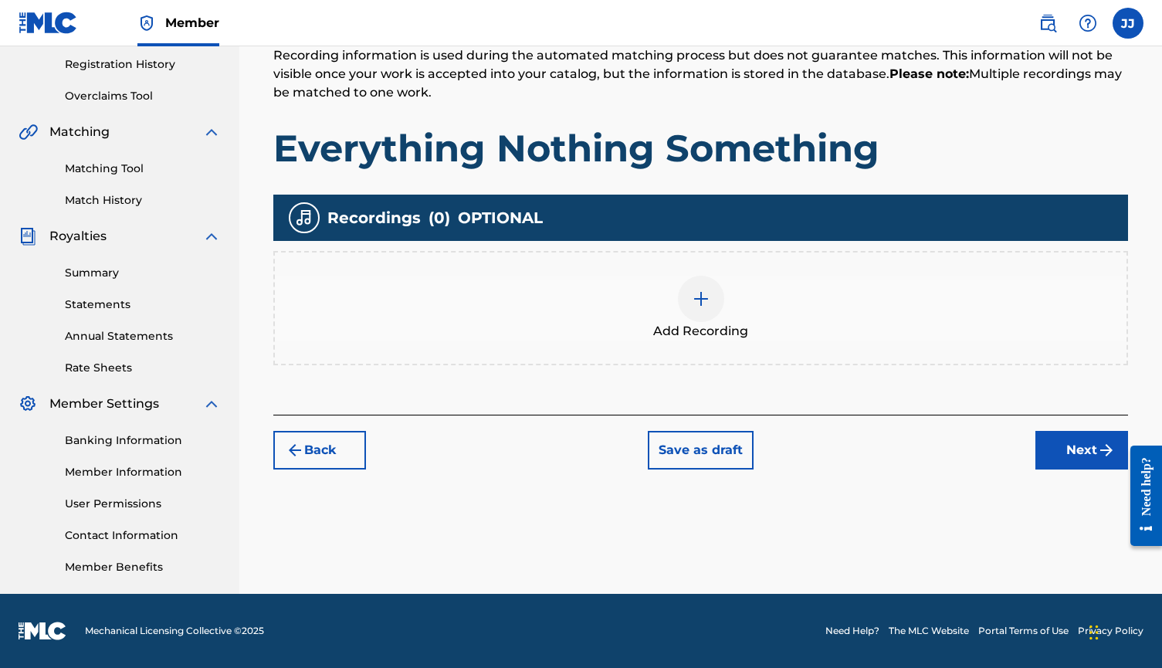
click at [698, 307] on img at bounding box center [701, 298] width 19 height 19
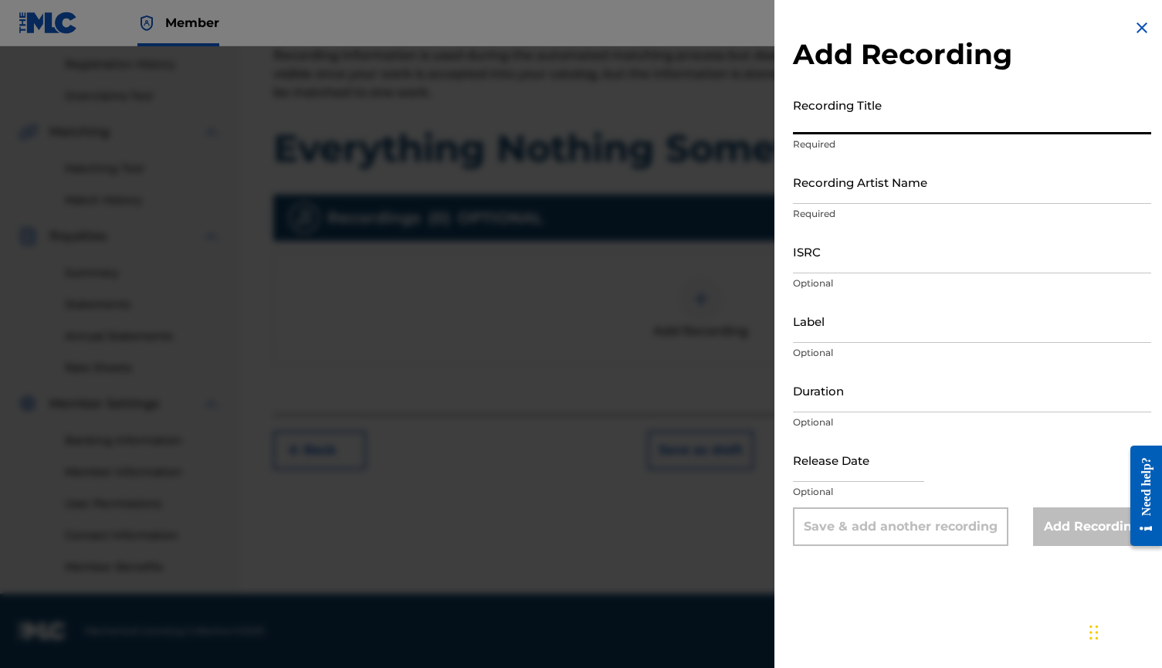
click at [832, 124] on input "Recording Title" at bounding box center [972, 112] width 358 height 44
type input "Two Decades: The Best of Jim Jesse"
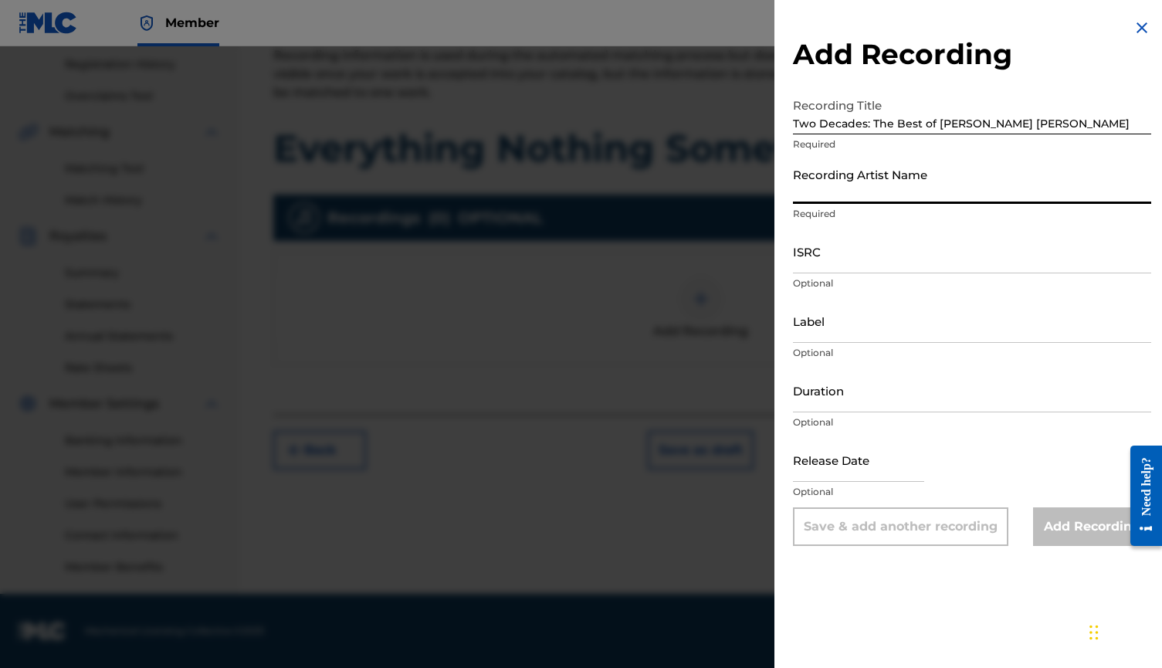
click at [868, 193] on input "Recording Artist Name" at bounding box center [972, 182] width 358 height 44
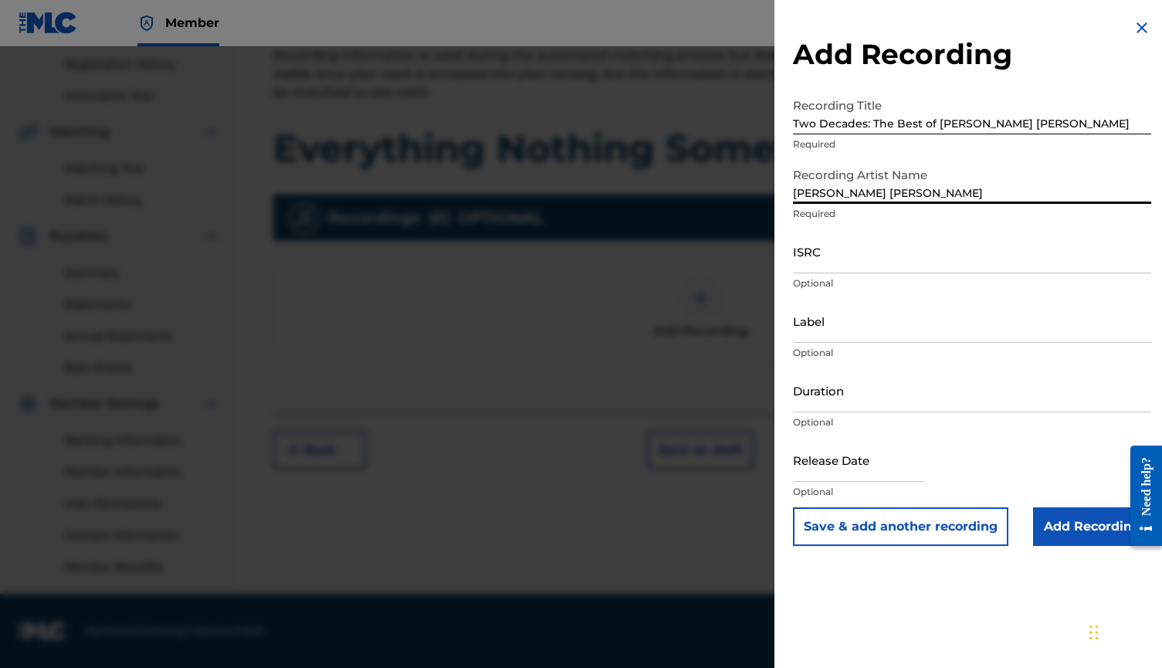
type input "[PERSON_NAME] [PERSON_NAME]"
click at [851, 262] on input "ISRC" at bounding box center [972, 251] width 358 height 44
paste input "QZTBD2515051"
type input "QZTBD2515051"
click at [845, 340] on input "Label" at bounding box center [972, 321] width 358 height 44
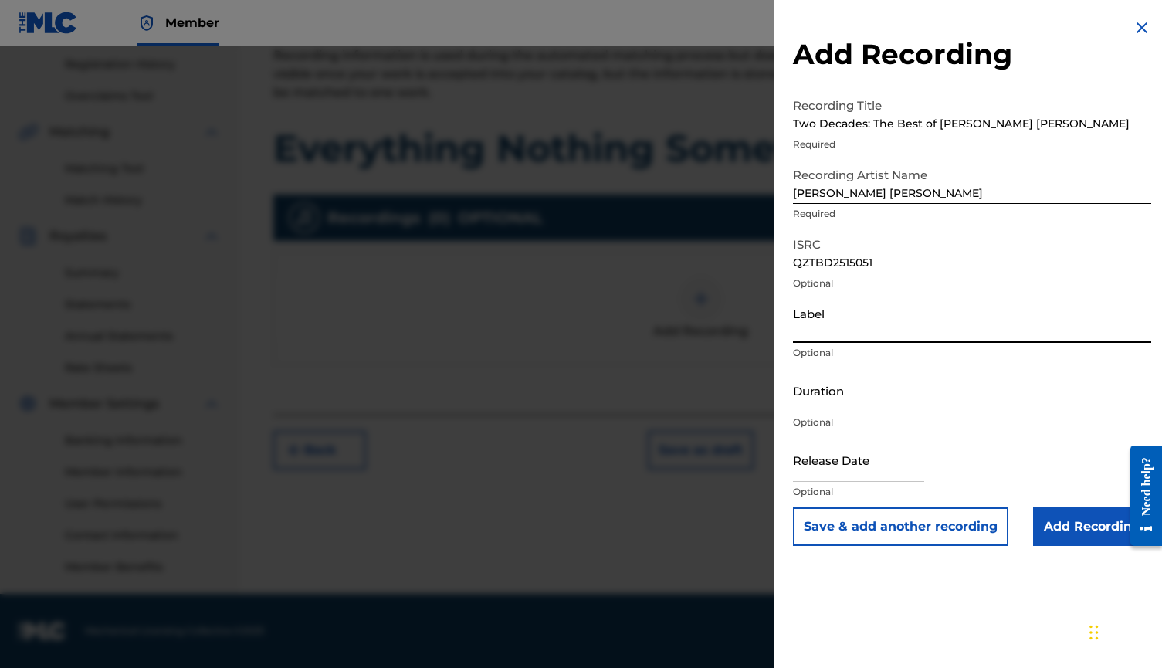
type input "f"
type input "Jimerica"
click at [1101, 539] on input "Add Recording" at bounding box center [1092, 526] width 118 height 39
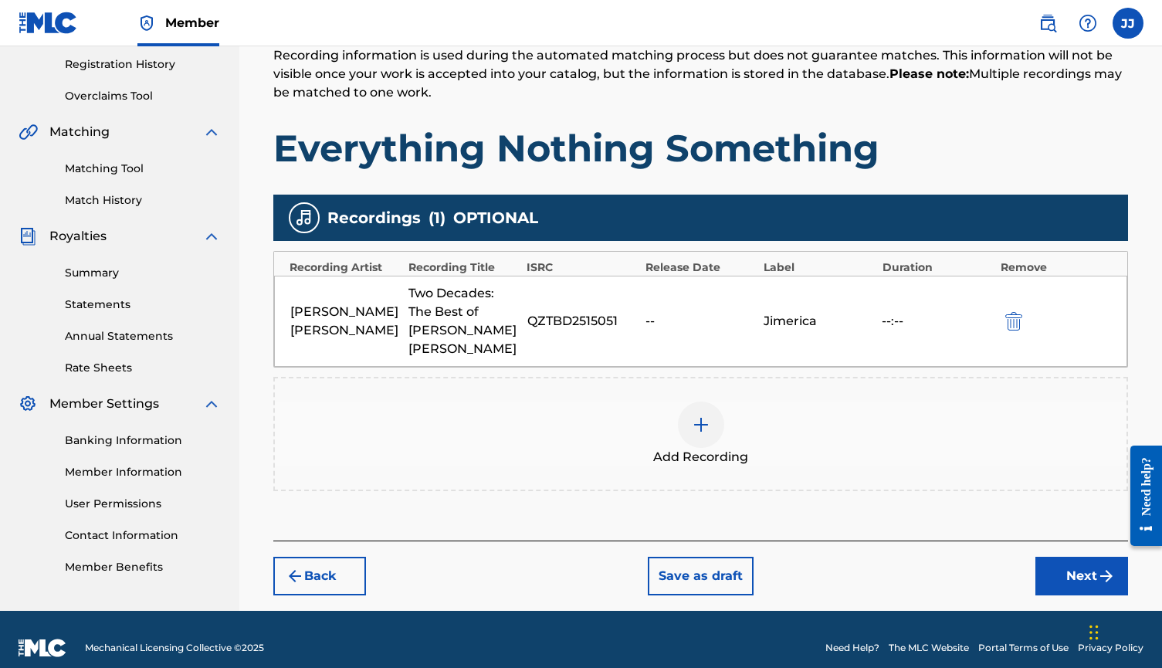
click at [1089, 563] on button "Next" at bounding box center [1081, 576] width 93 height 39
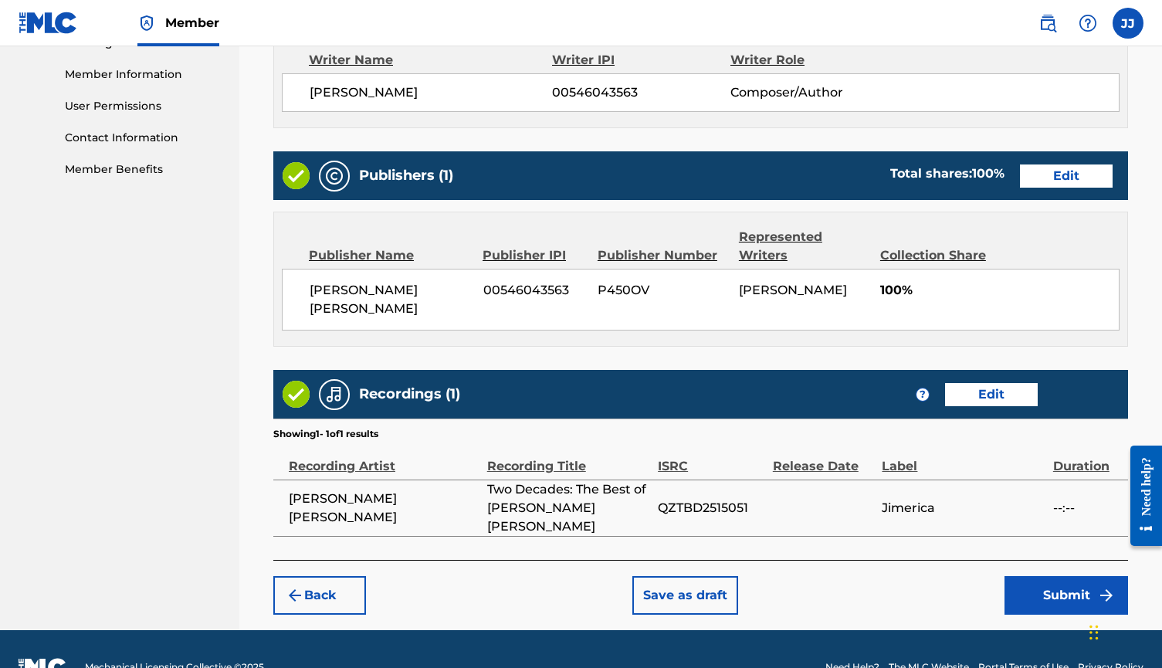
scroll to position [686, 0]
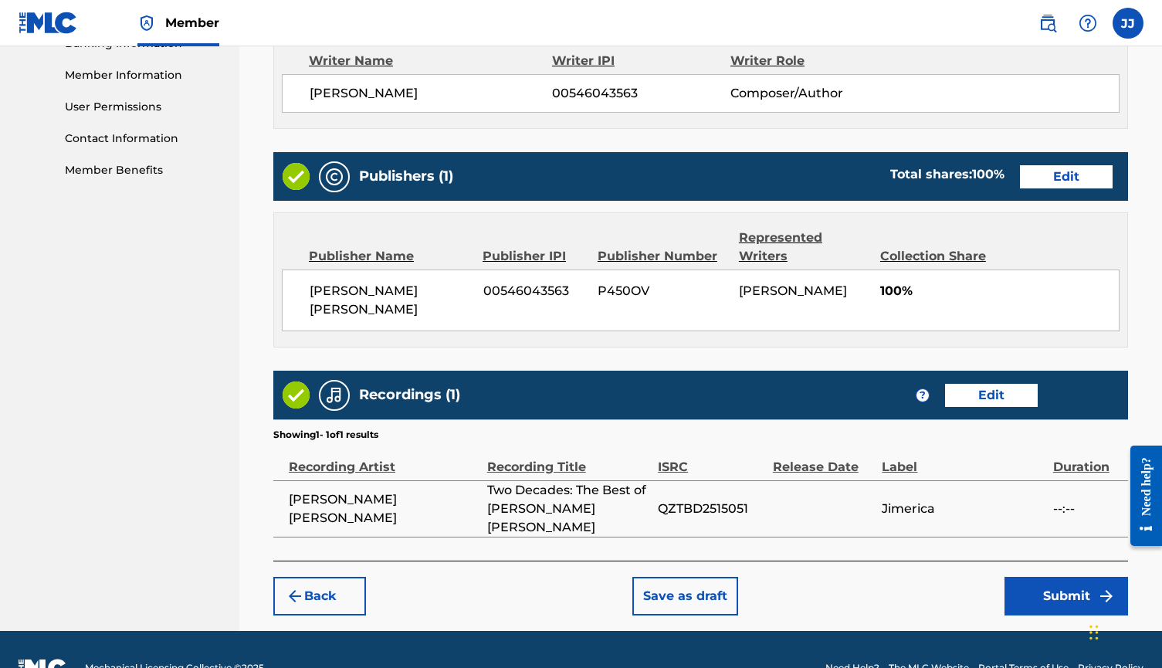
click at [1065, 577] on button "Submit" at bounding box center [1065, 596] width 123 height 39
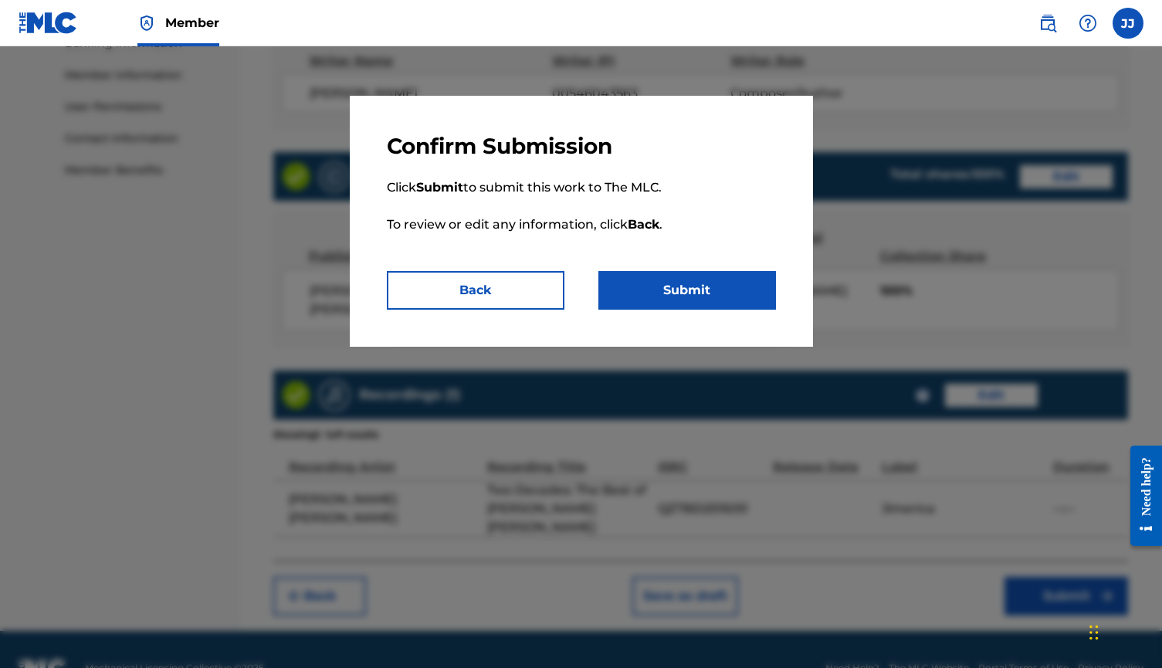
click at [692, 290] on button "Submit" at bounding box center [687, 290] width 178 height 39
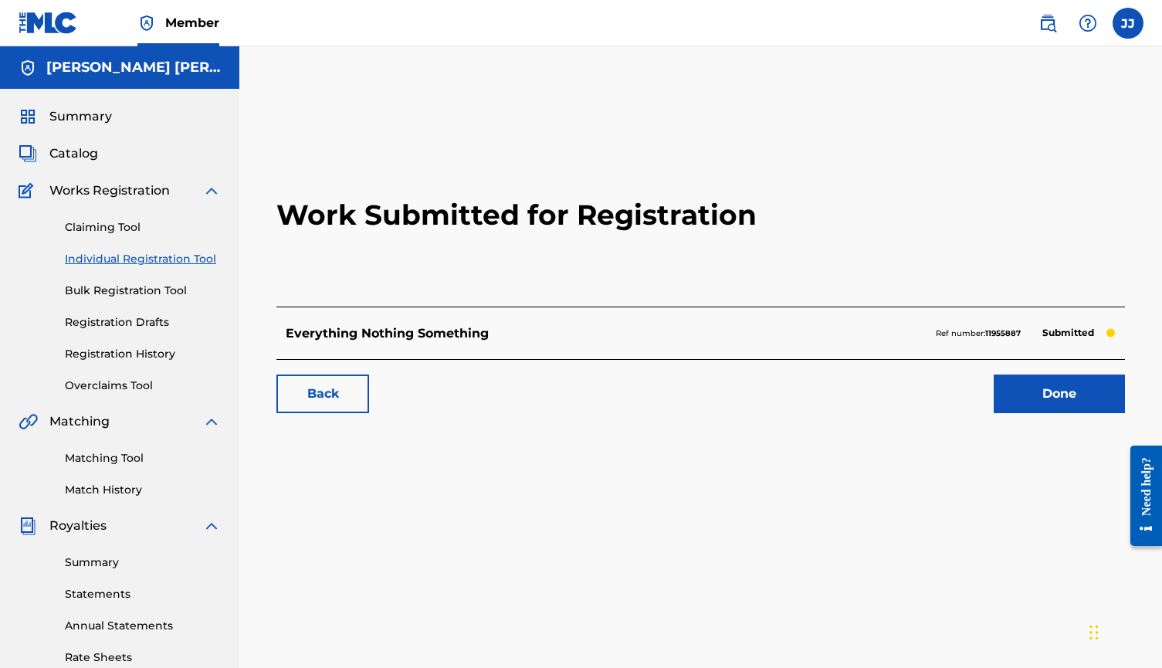
click at [1076, 399] on link "Done" at bounding box center [1058, 393] width 131 height 39
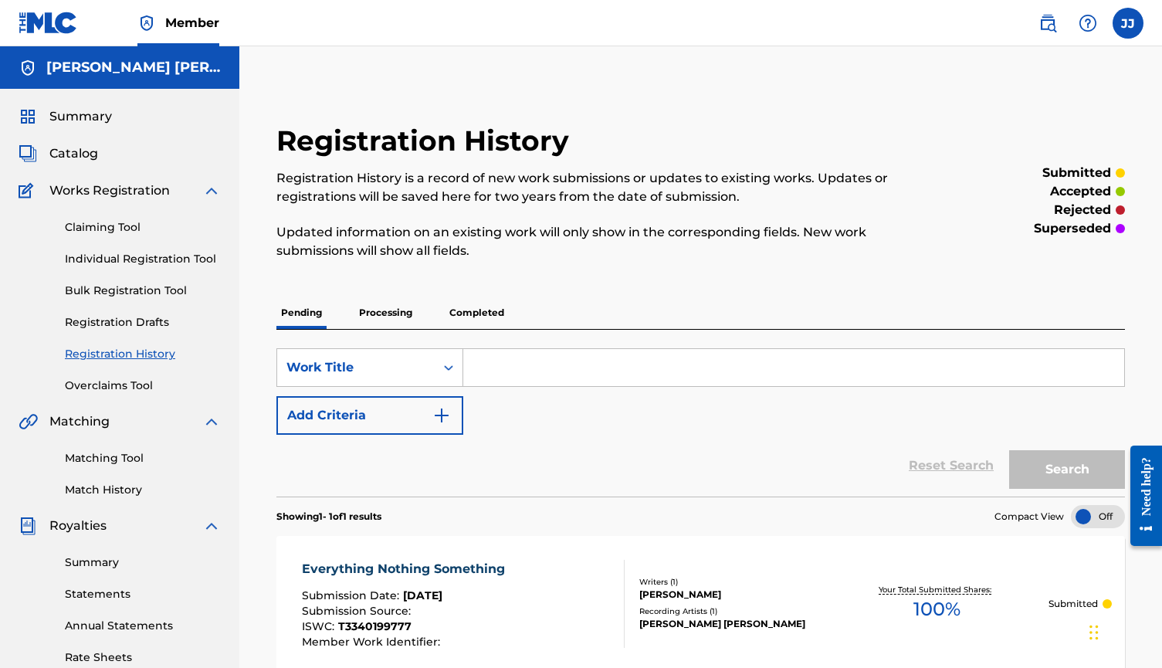
click at [387, 316] on p "Processing" at bounding box center [385, 312] width 63 height 32
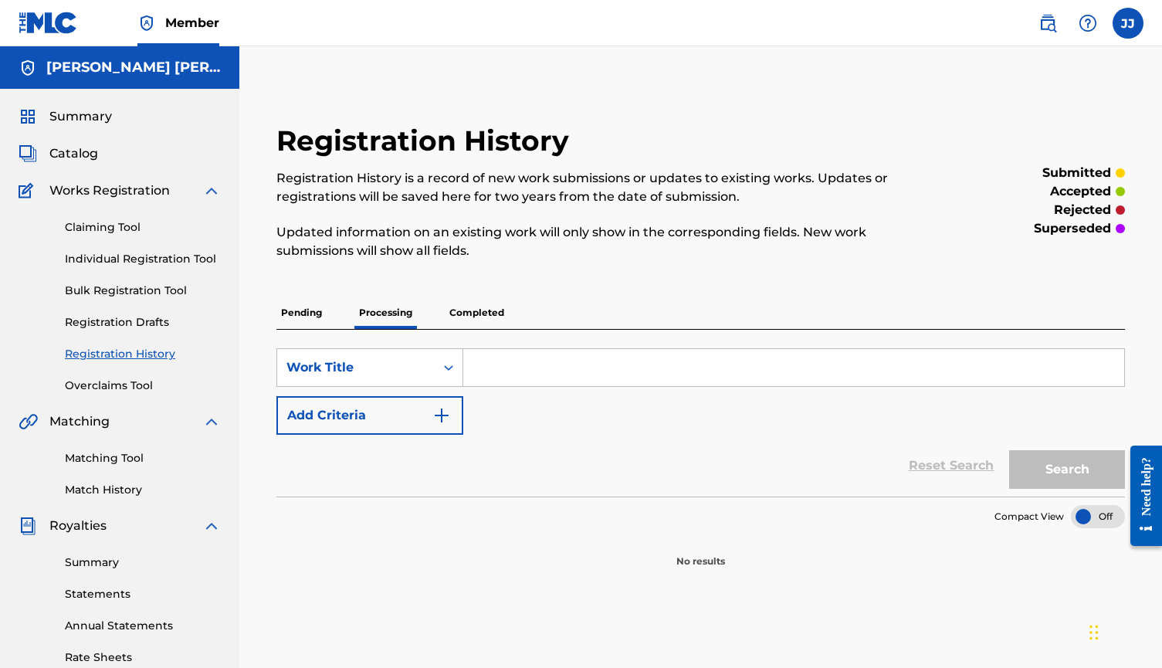
click at [473, 314] on p "Completed" at bounding box center [477, 312] width 64 height 32
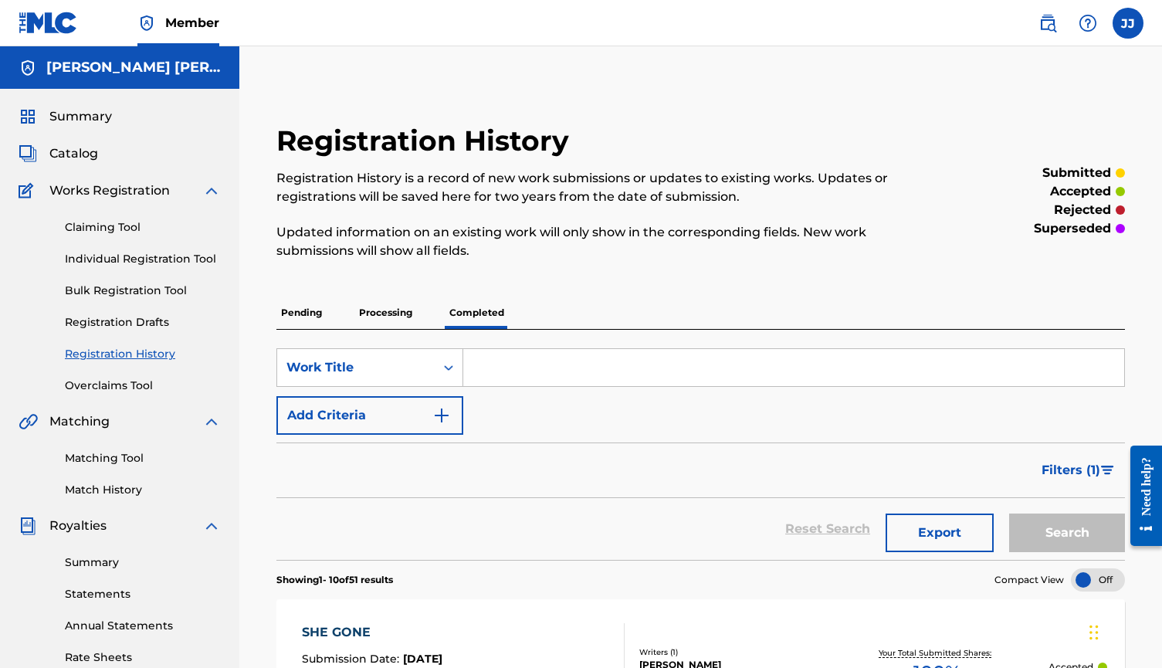
click at [1123, 28] on label at bounding box center [1127, 23] width 31 height 31
click at [1128, 23] on input "JJ [PERSON_NAME] [PERSON_NAME] [EMAIL_ADDRESS][DOMAIN_NAME] Notification Prefer…" at bounding box center [1128, 23] width 0 height 0
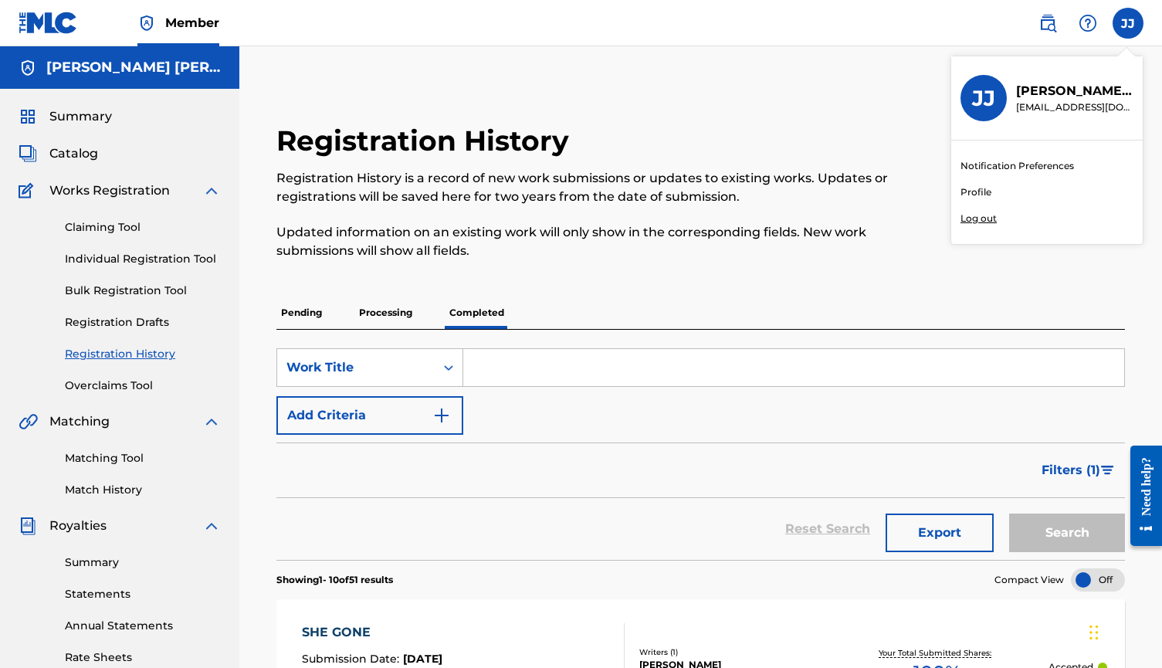
click at [977, 218] on p "Log out" at bounding box center [978, 218] width 36 height 14
click at [1128, 23] on input "JJ [PERSON_NAME] [PERSON_NAME] [EMAIL_ADDRESS][DOMAIN_NAME] Notification Prefer…" at bounding box center [1128, 23] width 0 height 0
